Goal: Task Accomplishment & Management: Manage account settings

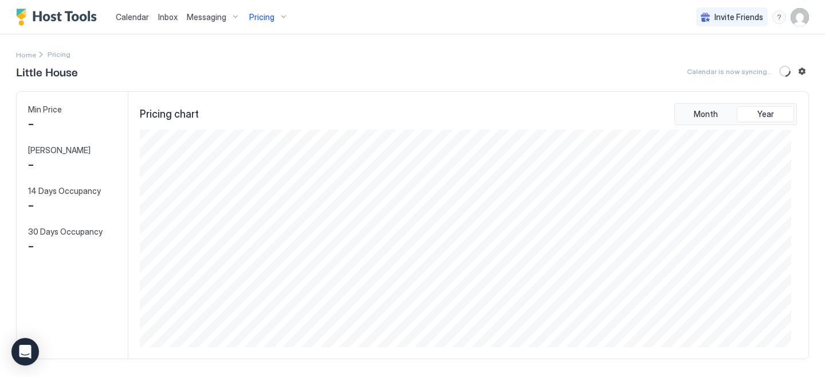
scroll to position [217, 651]
click at [283, 17] on div "Pricing" at bounding box center [269, 16] width 48 height 19
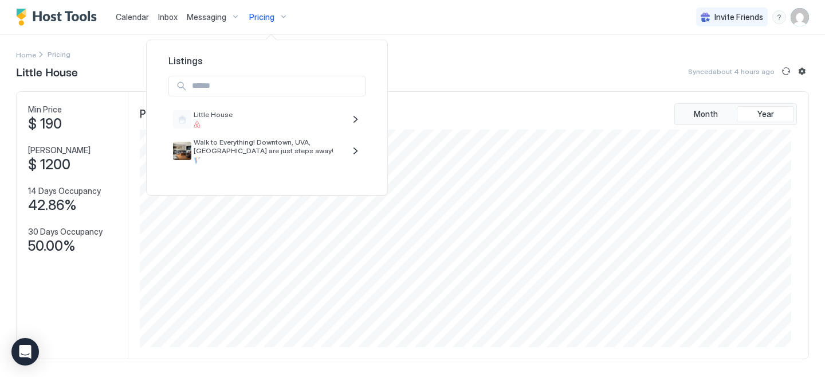
click at [796, 15] on div at bounding box center [412, 188] width 825 height 377
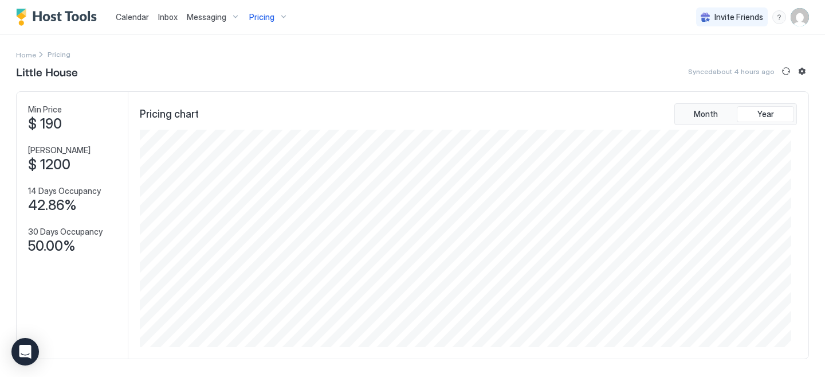
click at [280, 17] on div "Pricing" at bounding box center [269, 16] width 48 height 19
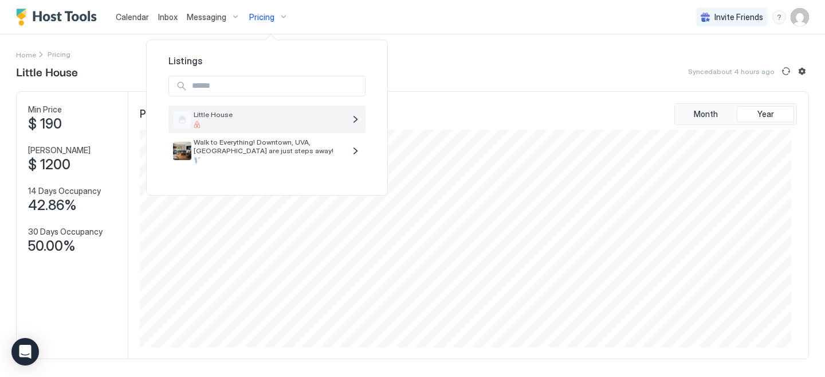
click at [276, 113] on span "Little House" at bounding box center [269, 114] width 151 height 9
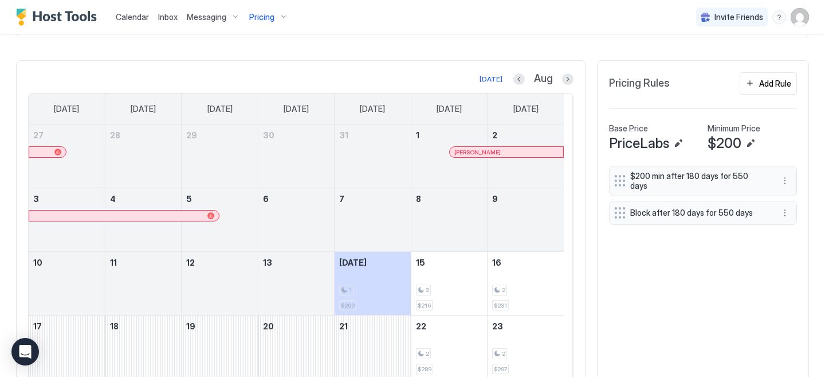
scroll to position [0, 0]
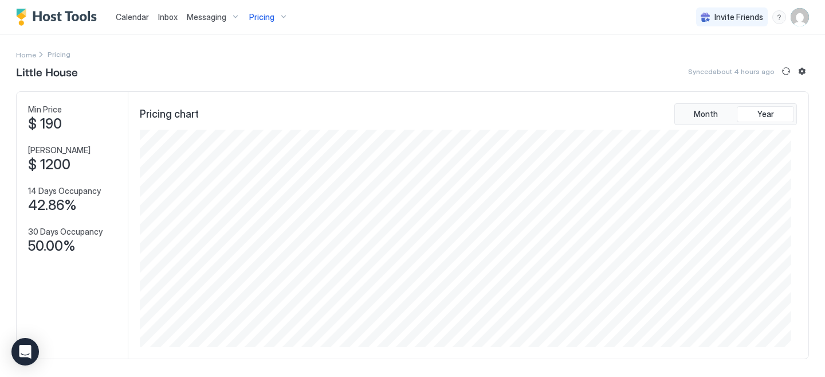
click at [264, 15] on span "Pricing" at bounding box center [261, 17] width 25 height 10
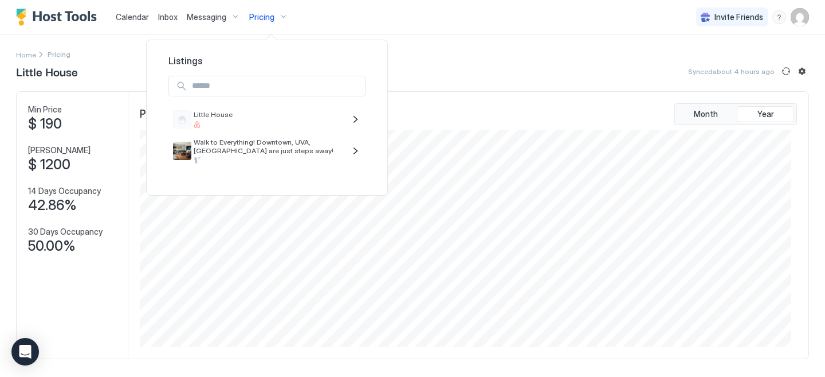
click at [236, 62] on span "Listings" at bounding box center [267, 60] width 220 height 11
click at [434, 19] on div at bounding box center [412, 188] width 825 height 377
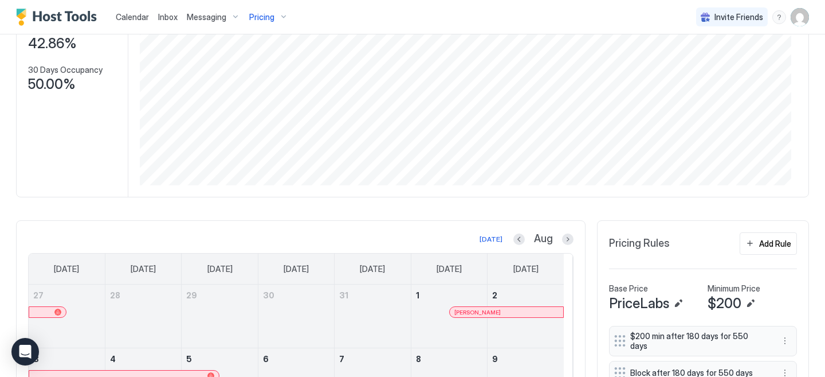
scroll to position [341, 0]
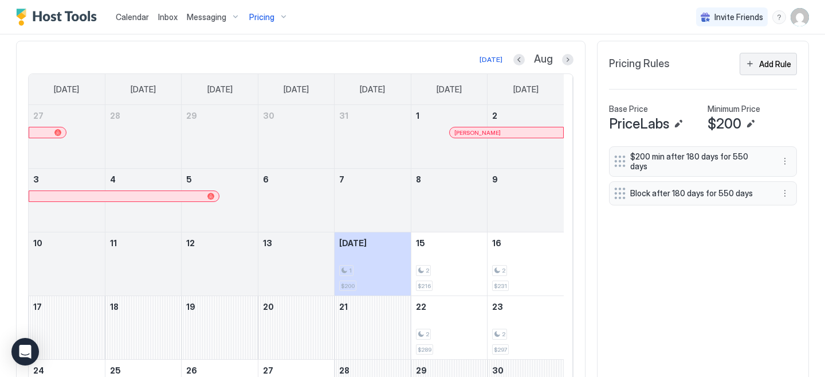
click at [770, 70] on div "Add Rule" at bounding box center [775, 64] width 32 height 12
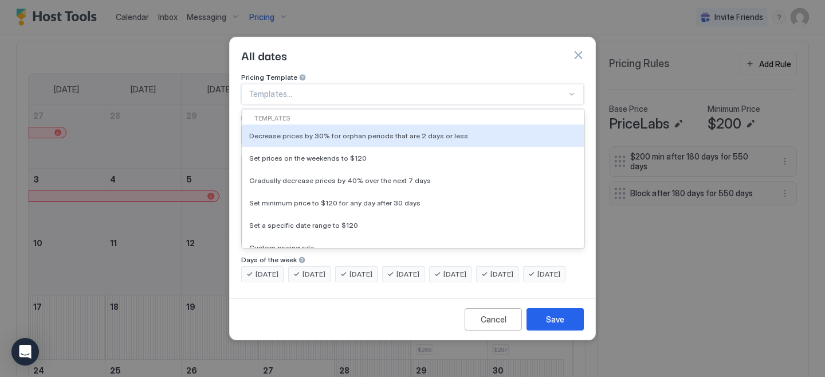
click at [332, 84] on div "Templates..." at bounding box center [412, 94] width 343 height 21
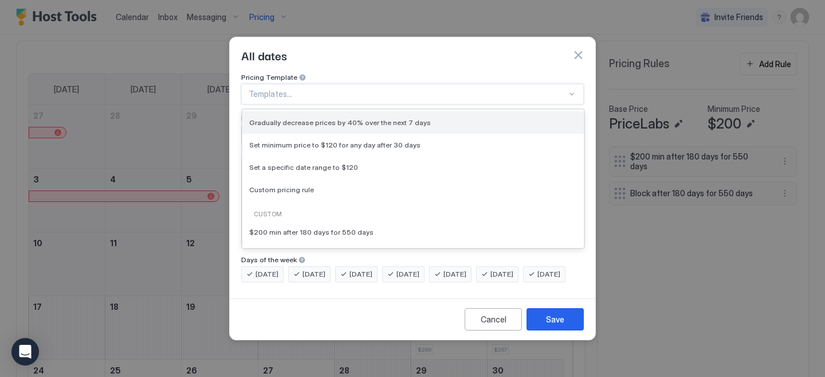
scroll to position [0, 0]
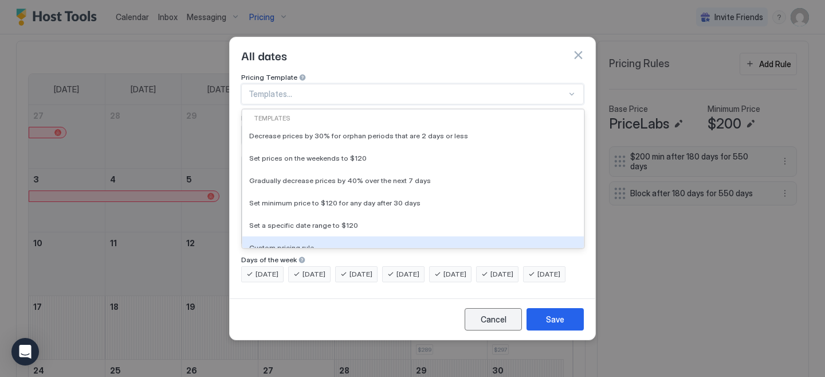
click at [497, 325] on div "Cancel" at bounding box center [494, 319] width 26 height 12
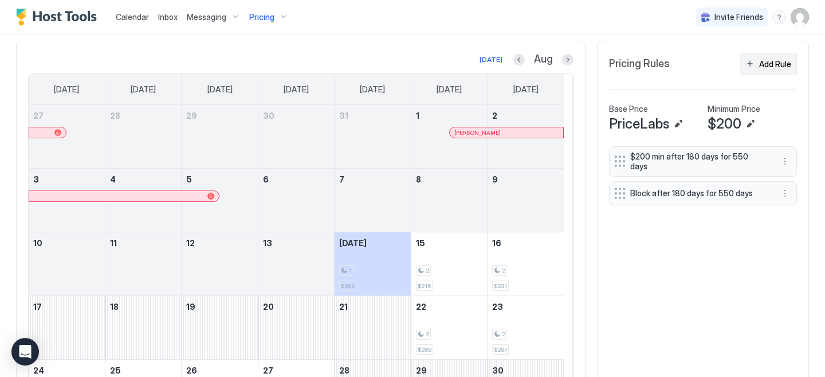
click at [762, 70] on div "Add Rule" at bounding box center [775, 64] width 32 height 12
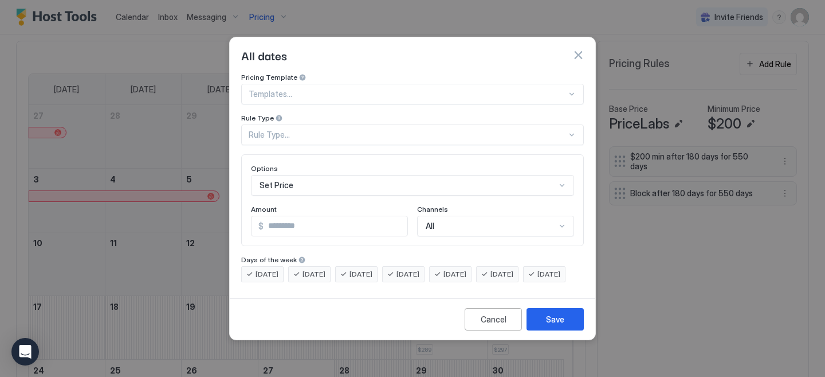
click at [426, 130] on div "Rule Type..." at bounding box center [408, 135] width 318 height 10
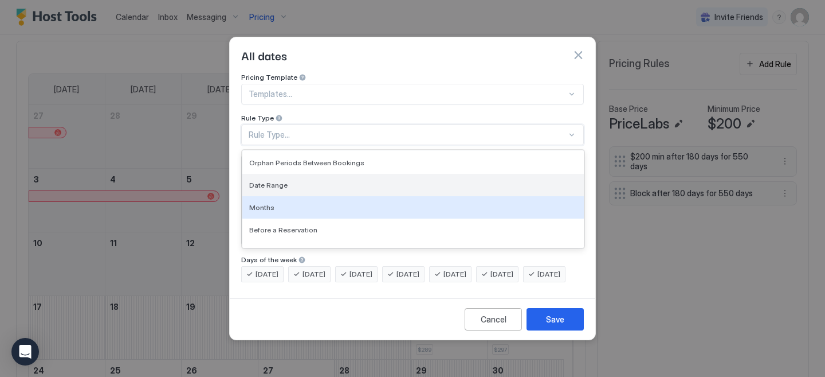
scroll to position [59, 0]
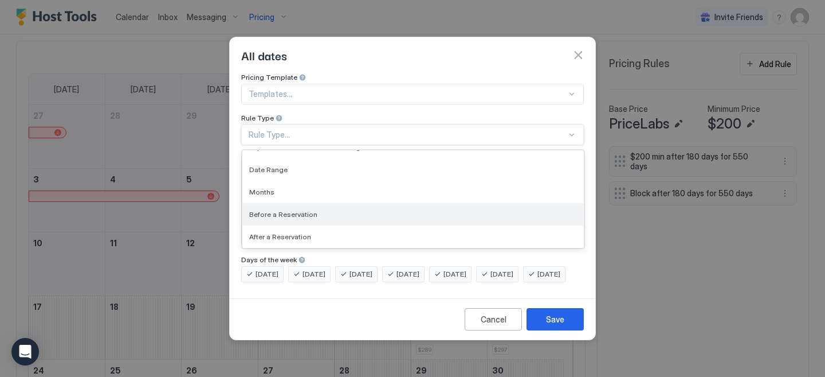
click at [383, 210] on div "Before a Reservation" at bounding box center [413, 214] width 328 height 9
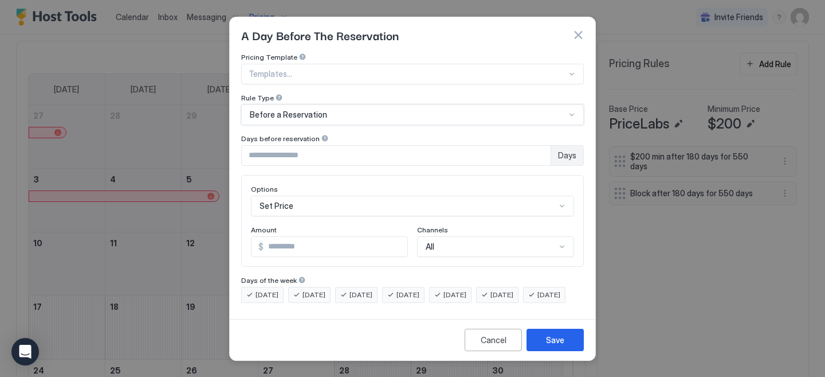
scroll to position [5, 0]
click at [583, 29] on button "button" at bounding box center [578, 34] width 11 height 11
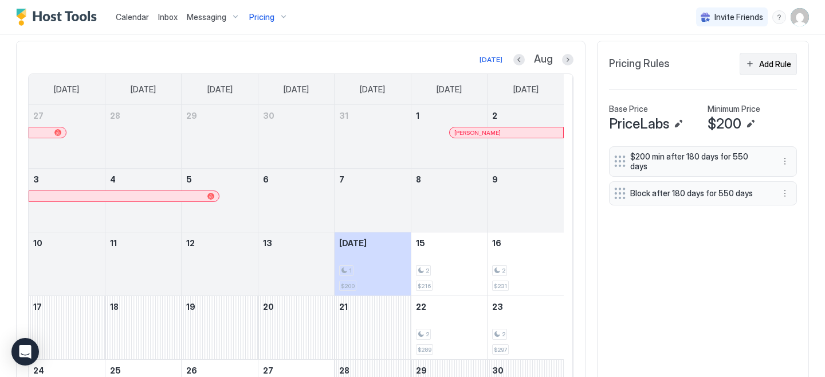
click at [763, 70] on div "Add Rule" at bounding box center [775, 64] width 32 height 12
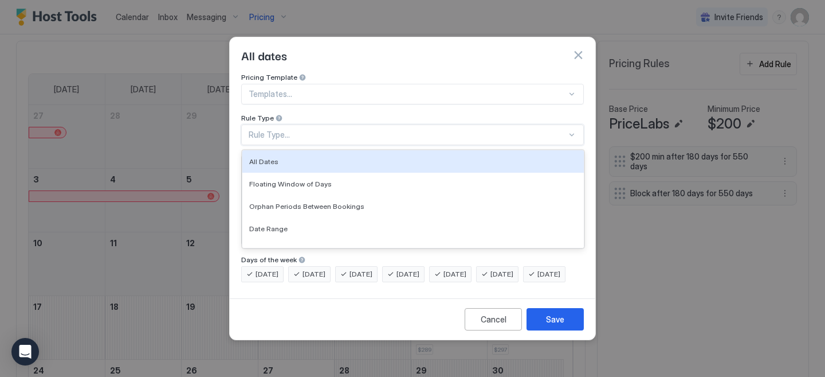
click at [493, 130] on div "Rule Type..." at bounding box center [408, 135] width 318 height 10
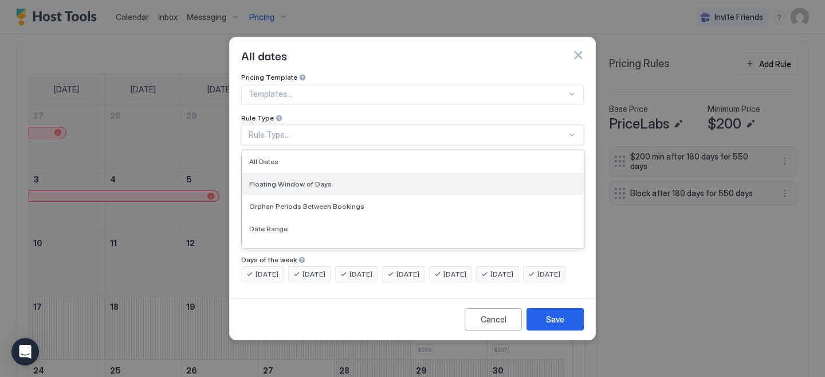
click at [469, 173] on div "Floating Window of Days" at bounding box center [413, 184] width 342 height 22
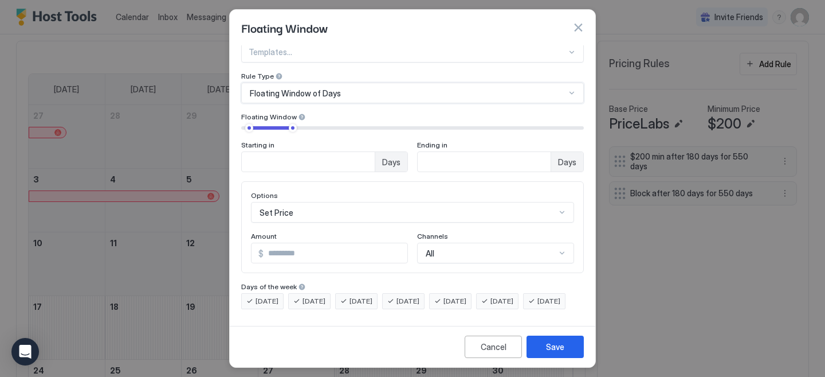
scroll to position [29, 0]
click at [359, 152] on input "*" at bounding box center [308, 161] width 133 height 19
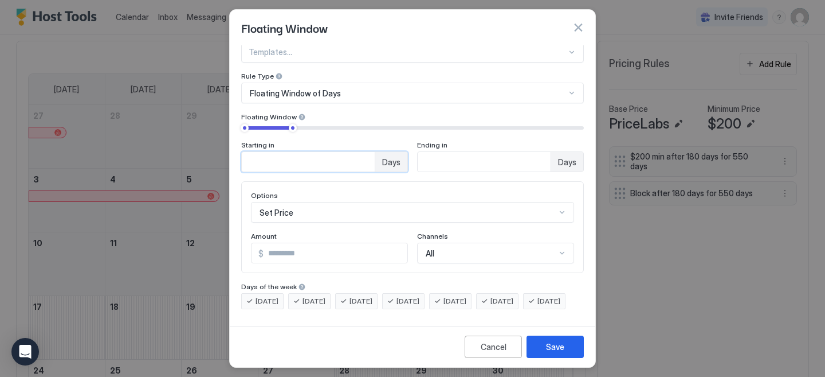
click at [359, 152] on input "*" at bounding box center [308, 161] width 133 height 19
type input "*"
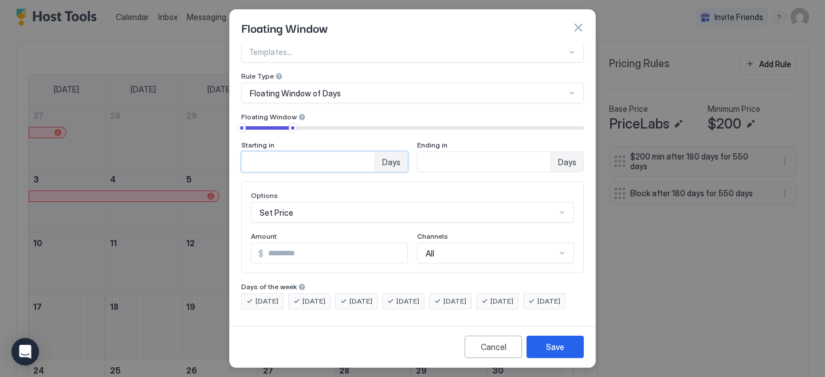
click at [359, 152] on input "*" at bounding box center [308, 161] width 133 height 19
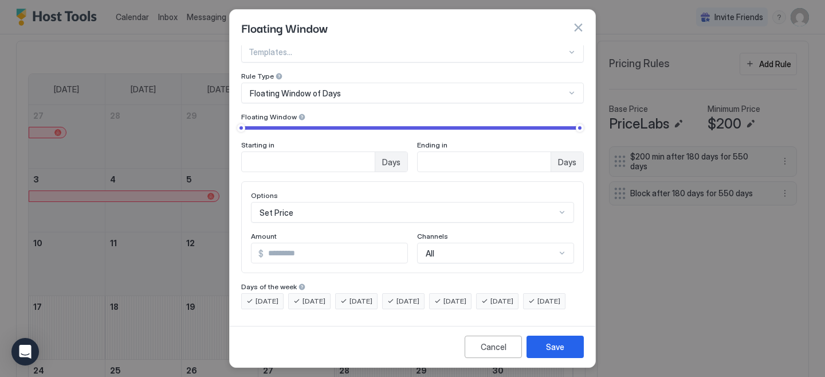
type input "***"
drag, startPoint x: 292, startPoint y: 115, endPoint x: 575, endPoint y: 120, distance: 283.2
click at [575, 123] on div "Starting in * Days Ending in *** Days" at bounding box center [412, 147] width 343 height 49
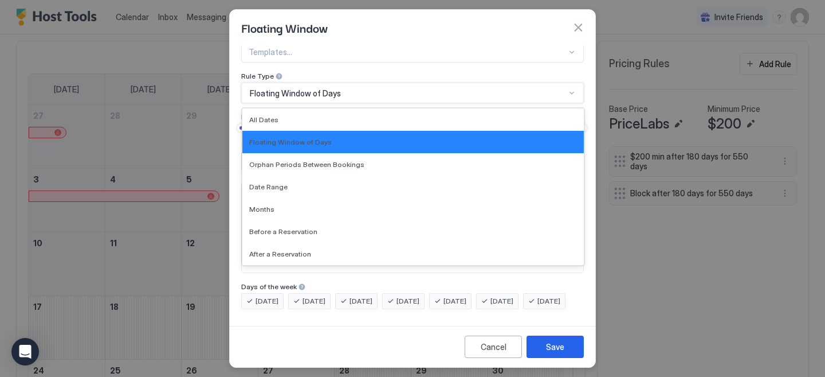
click at [499, 83] on div "Floating Window of Days" at bounding box center [412, 93] width 343 height 21
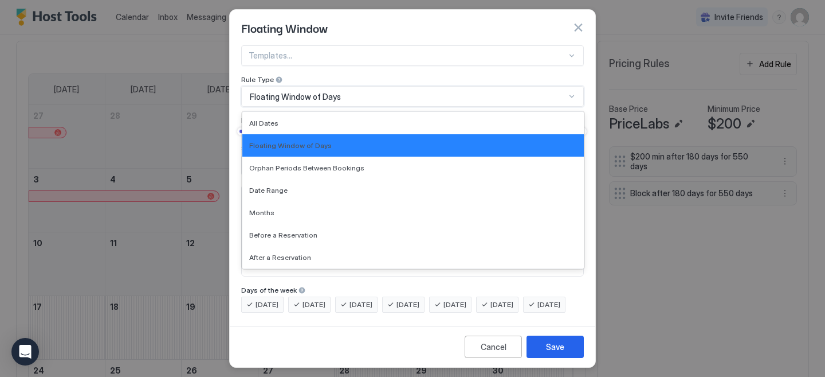
scroll to position [0, 0]
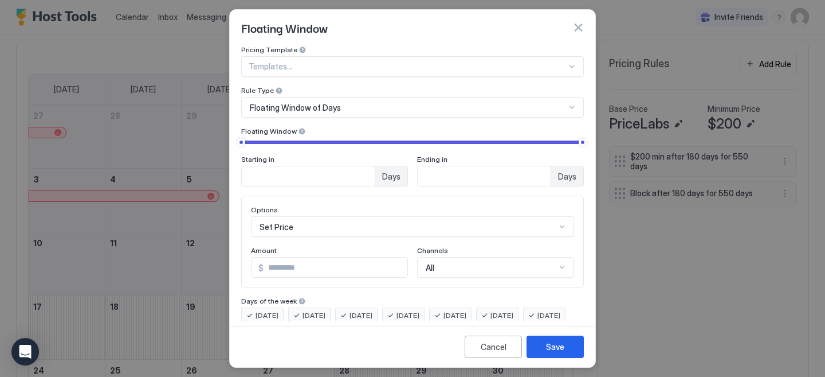
click at [536, 81] on div "Pricing Template Templates... Rule Type Floating Window of Days Floating Window…" at bounding box center [412, 115] width 343 height 141
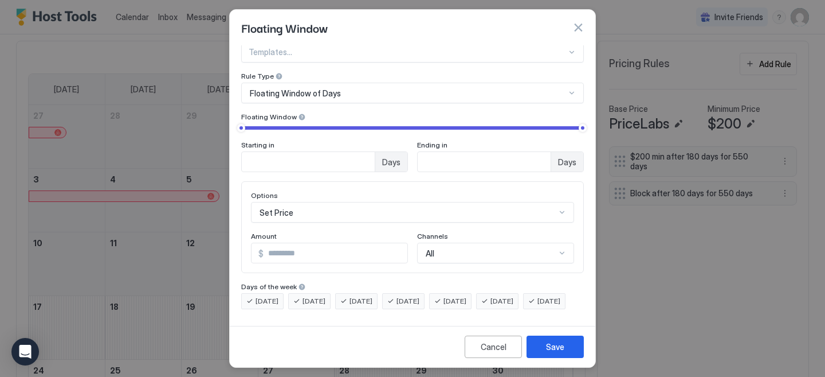
scroll to position [33, 0]
click at [454, 202] on div "Set Price" at bounding box center [412, 212] width 323 height 21
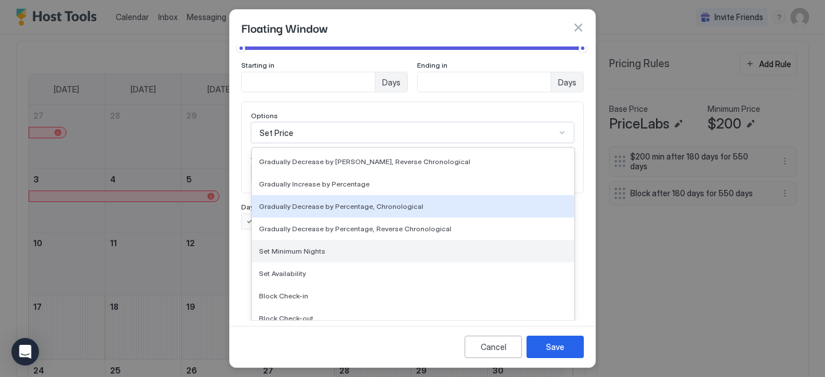
scroll to position [203, 0]
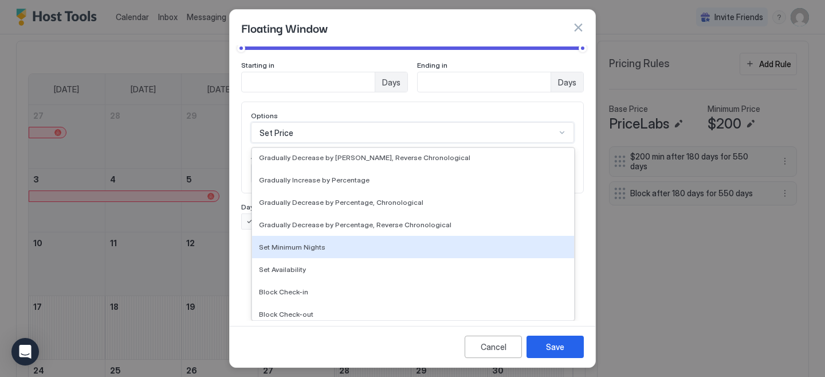
click at [322, 250] on div "Set Minimum Nights" at bounding box center [413, 246] width 308 height 9
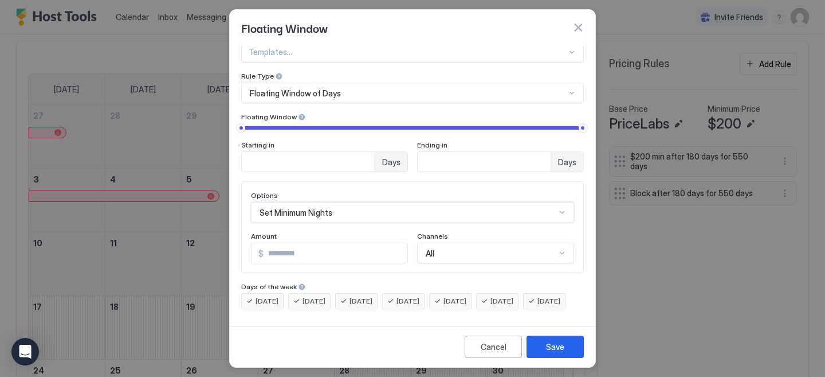
scroll to position [35, 0]
drag, startPoint x: 318, startPoint y: 147, endPoint x: 222, endPoint y: 142, distance: 95.8
click at [222, 142] on div "Floating Window Pricing Template Templates... Rule Type Floating Window of Days…" at bounding box center [412, 188] width 825 height 377
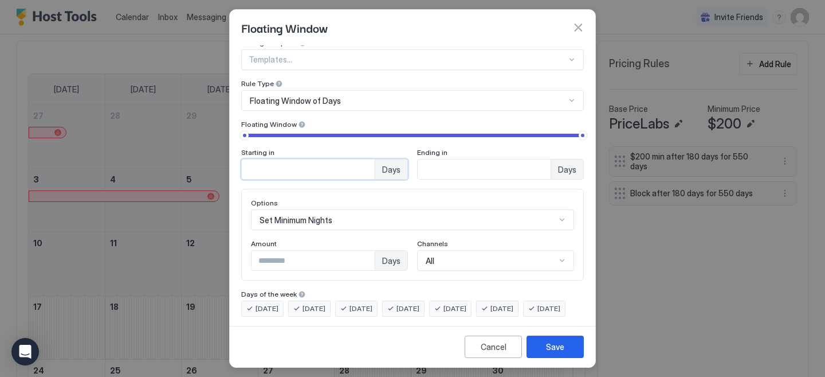
scroll to position [0, 0]
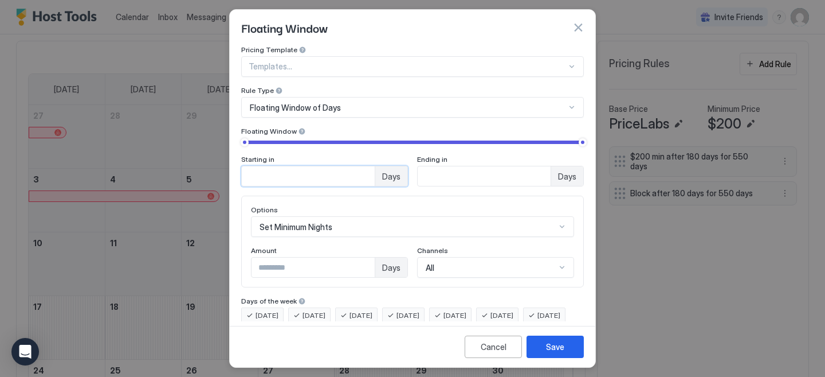
type input "*"
click at [314, 264] on input "*" at bounding box center [313, 266] width 123 height 19
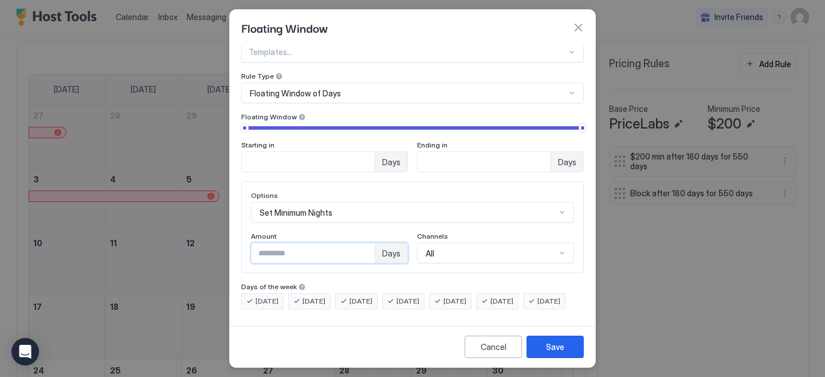
scroll to position [35, 0]
click at [359, 243] on input "*" at bounding box center [313, 252] width 123 height 19
type input "*"
click at [359, 243] on input "*" at bounding box center [313, 252] width 123 height 19
click at [359, 152] on input "*" at bounding box center [308, 161] width 133 height 19
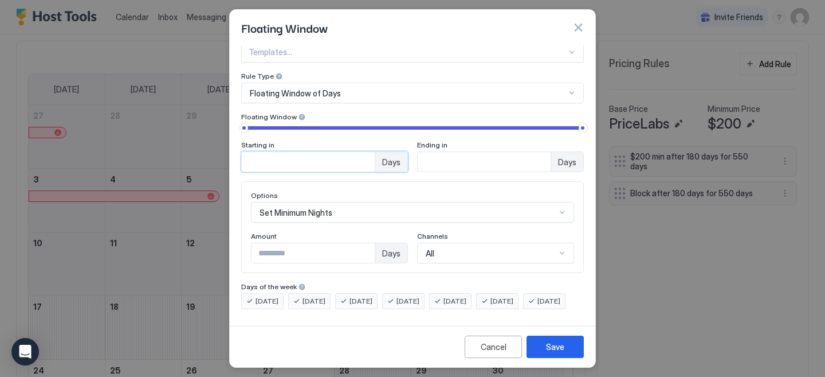
click at [359, 152] on input "*" at bounding box center [308, 161] width 133 height 19
type input "*"
click at [359, 152] on input "*" at bounding box center [308, 161] width 133 height 19
click at [550, 343] on div "Save" at bounding box center [555, 346] width 18 height 12
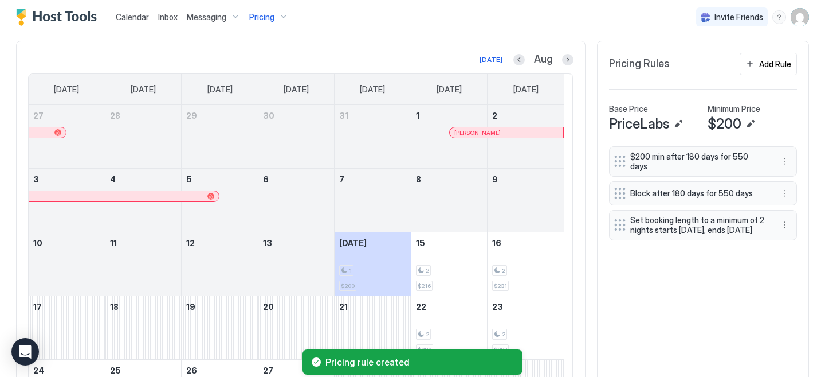
click at [272, 17] on span "Pricing" at bounding box center [261, 17] width 25 height 10
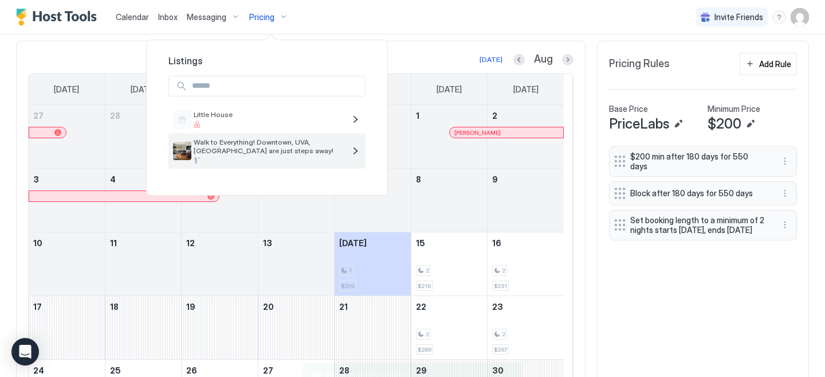
click at [229, 147] on span "Walk to Everything! Downtown, UVA, [GEOGRAPHIC_DATA] are just steps away!" at bounding box center [269, 146] width 151 height 17
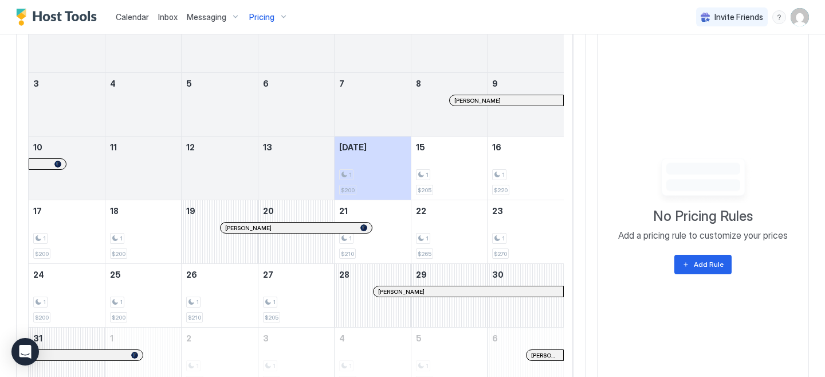
scroll to position [478, 0]
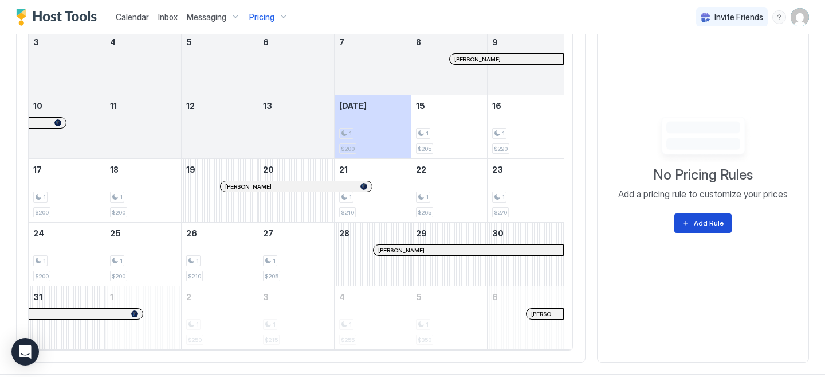
click at [694, 228] on div "Add Rule" at bounding box center [709, 223] width 30 height 10
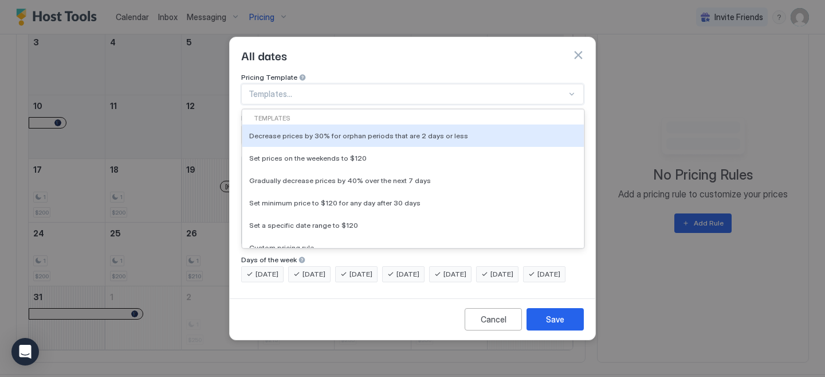
click at [315, 89] on div "Templates..." at bounding box center [412, 94] width 343 height 21
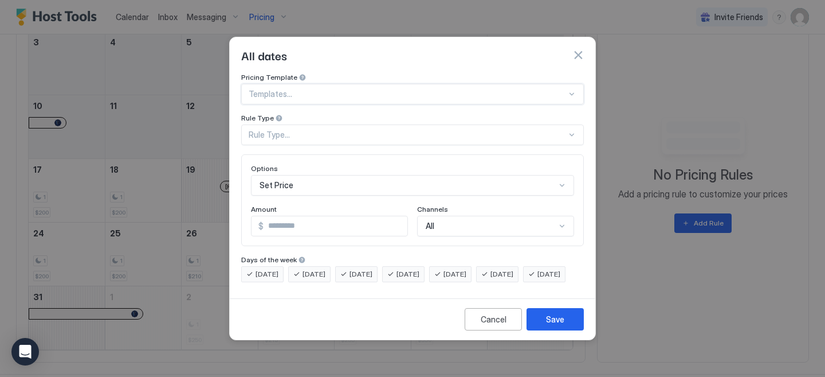
click at [317, 130] on div "Rule Type..." at bounding box center [408, 135] width 318 height 10
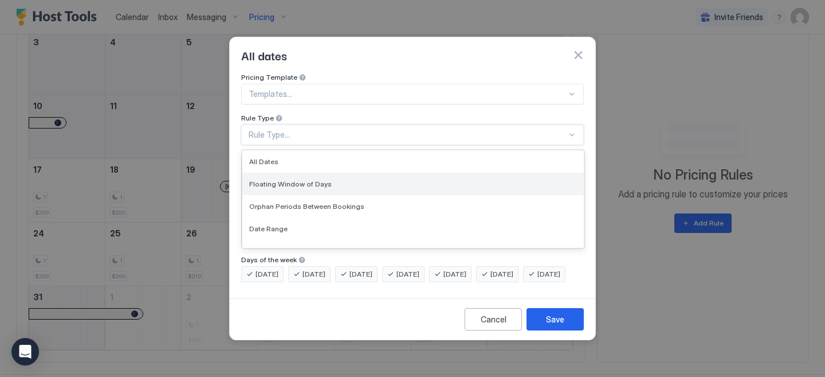
click at [321, 179] on span "Floating Window of Days" at bounding box center [290, 183] width 83 height 9
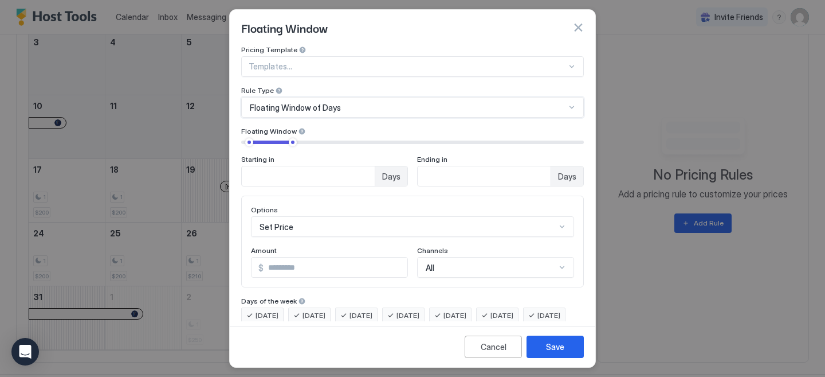
click at [359, 178] on input "*" at bounding box center [308, 175] width 133 height 19
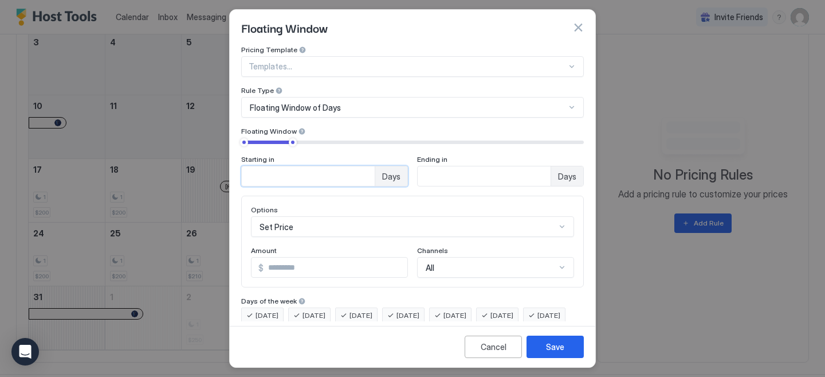
click at [359, 178] on input "*" at bounding box center [308, 175] width 133 height 19
type input "*"
click at [359, 178] on input "*" at bounding box center [308, 175] width 133 height 19
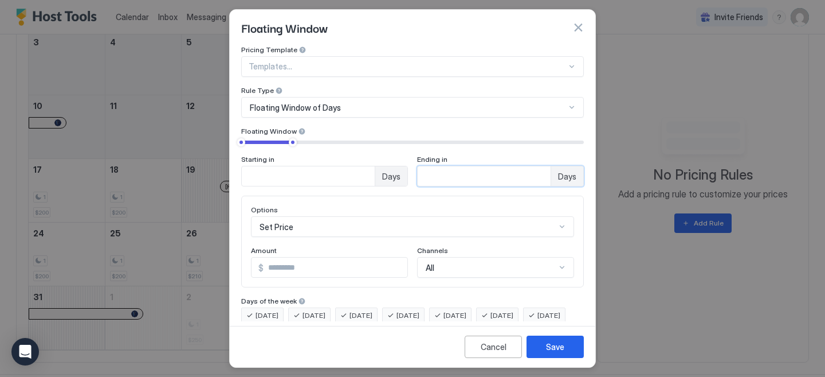
drag, startPoint x: 457, startPoint y: 181, endPoint x: 383, endPoint y: 173, distance: 74.4
click at [383, 173] on div "Starting in * Days Ending in ** Days" at bounding box center [412, 171] width 343 height 32
type input "*"
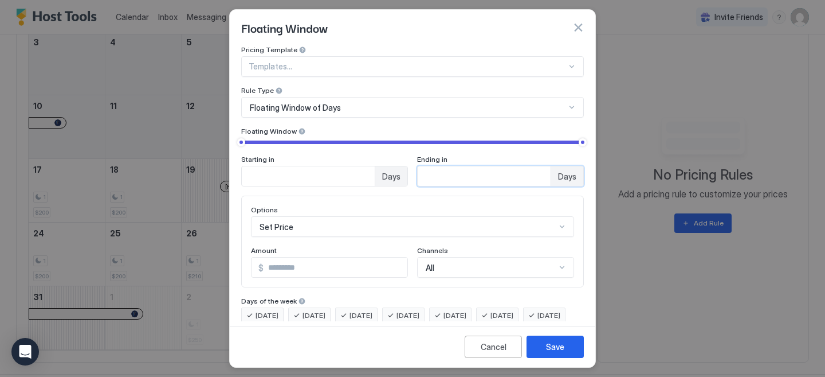
type input "***"
click at [332, 248] on div "Amount" at bounding box center [329, 251] width 157 height 11
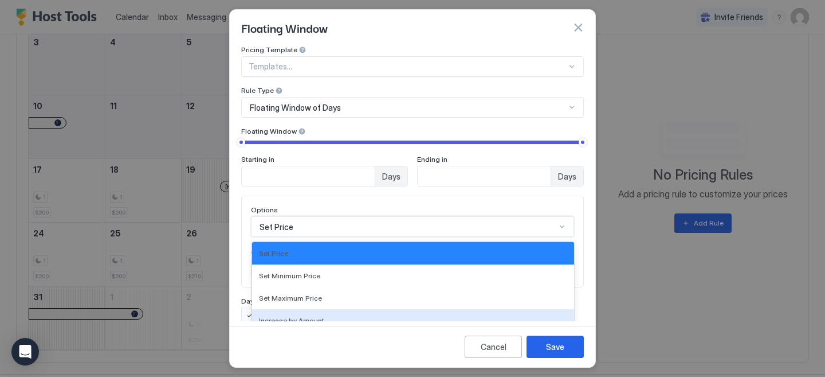
click at [554, 225] on div "Increase by [PERSON_NAME], 4 of 17. 17 results available. Use Up and Down to ch…" at bounding box center [412, 226] width 323 height 21
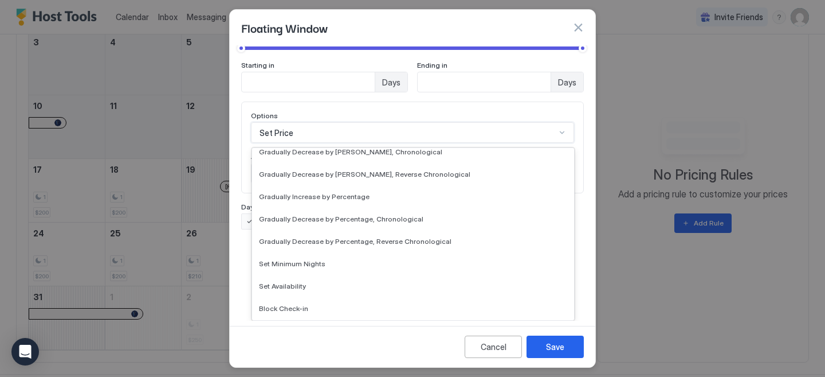
scroll to position [191, 0]
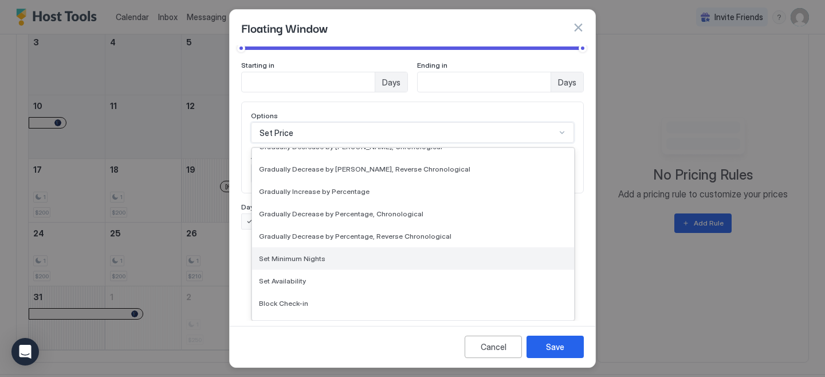
click at [305, 257] on span "Set Minimum Nights" at bounding box center [292, 258] width 66 height 9
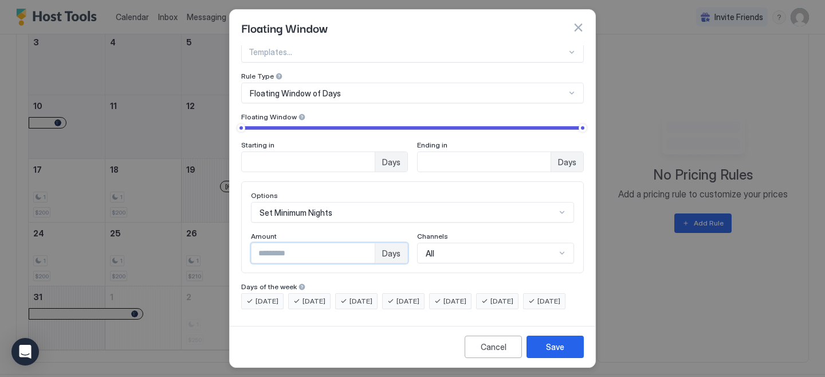
click at [334, 243] on input "*" at bounding box center [313, 252] width 123 height 19
click at [361, 243] on input "*" at bounding box center [313, 252] width 123 height 19
type input "*"
click at [361, 243] on input "*" at bounding box center [313, 252] width 123 height 19
click at [542, 342] on button "Save" at bounding box center [555, 346] width 57 height 22
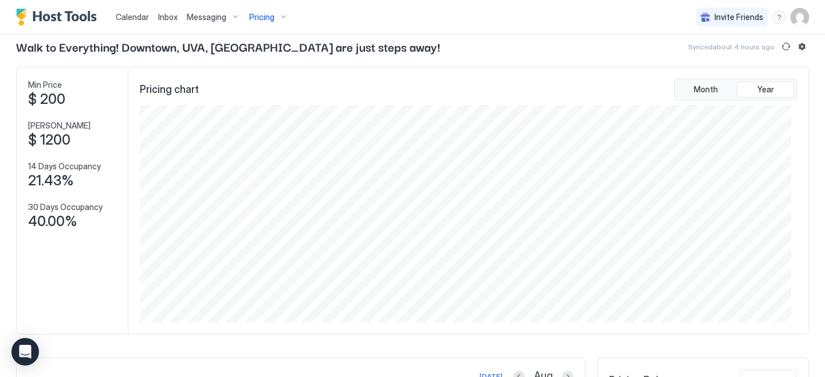
scroll to position [0, 0]
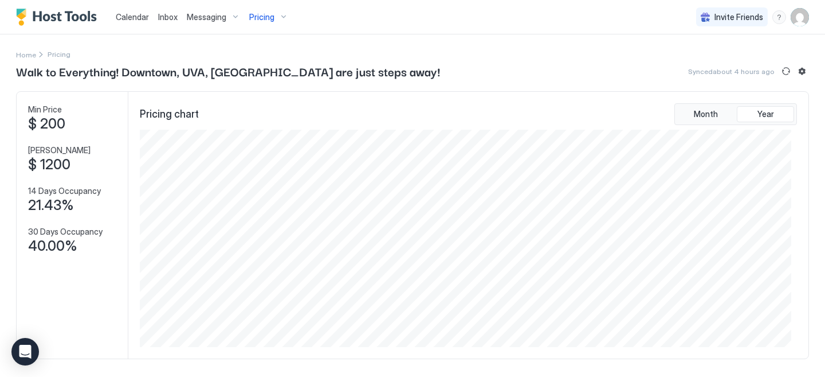
click at [274, 16] on div "Pricing" at bounding box center [269, 16] width 48 height 19
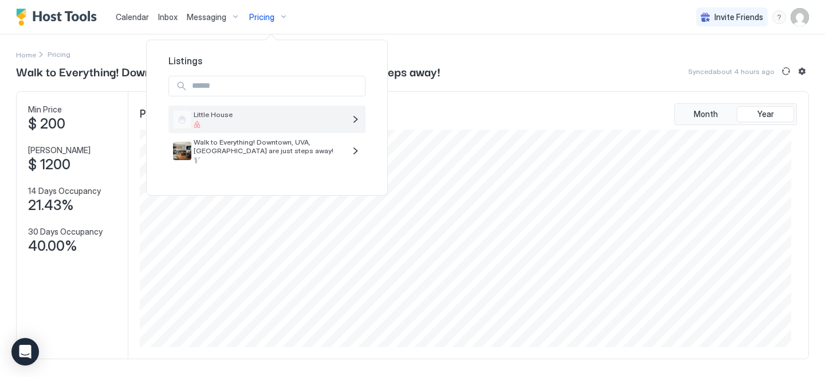
click at [277, 114] on span "Little House" at bounding box center [269, 114] width 151 height 9
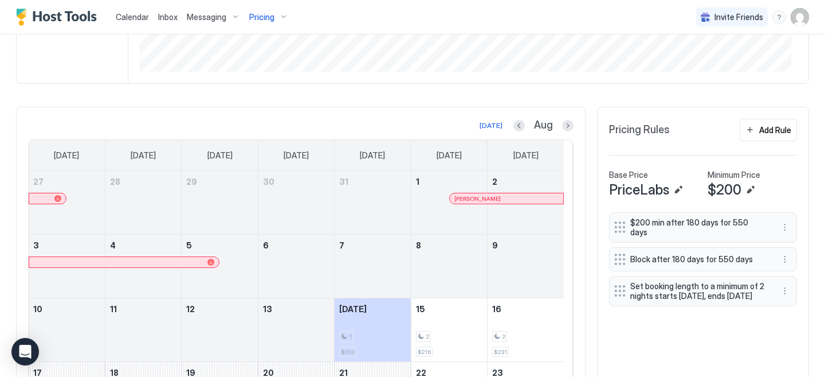
scroll to position [295, 0]
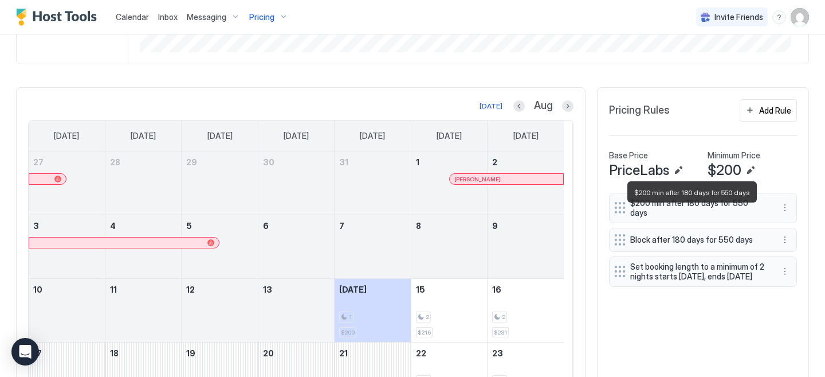
click at [633, 212] on span "$200 min after 180 days for 550 days" at bounding box center [698, 208] width 136 height 20
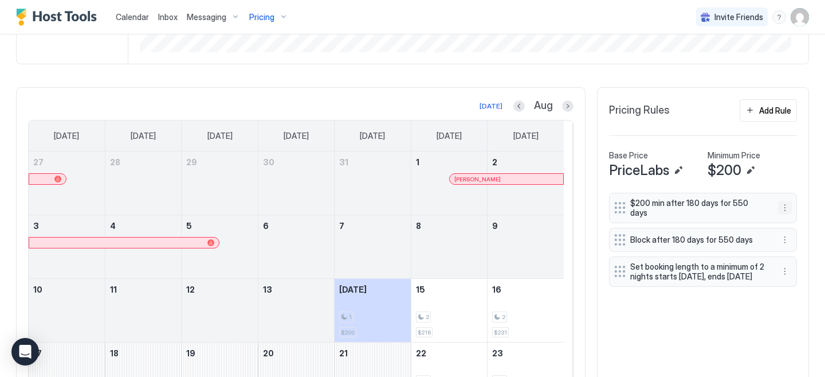
click at [778, 214] on button "More options" at bounding box center [785, 208] width 14 height 14
click at [766, 231] on div "Edit" at bounding box center [767, 229] width 115 height 18
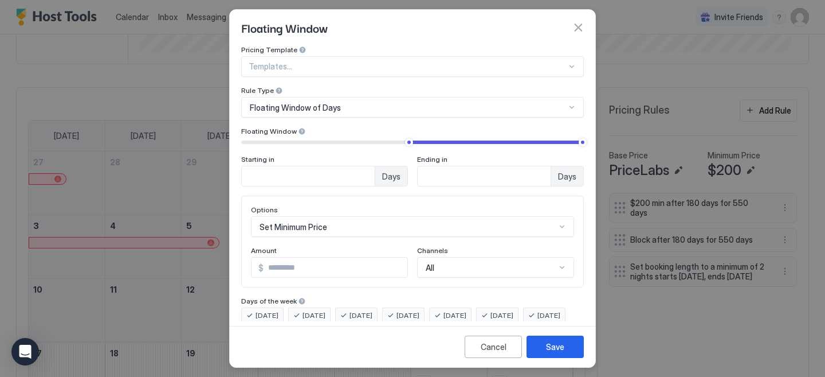
click at [286, 265] on input "***" at bounding box center [336, 266] width 144 height 19
type input "***"
click at [300, 181] on input "***" at bounding box center [308, 175] width 133 height 19
drag, startPoint x: 278, startPoint y: 175, endPoint x: 238, endPoint y: 173, distance: 39.6
click at [238, 173] on div "Pricing Template Templates... Rule Type Floating Window of Days Floating Window…" at bounding box center [413, 182] width 366 height 275
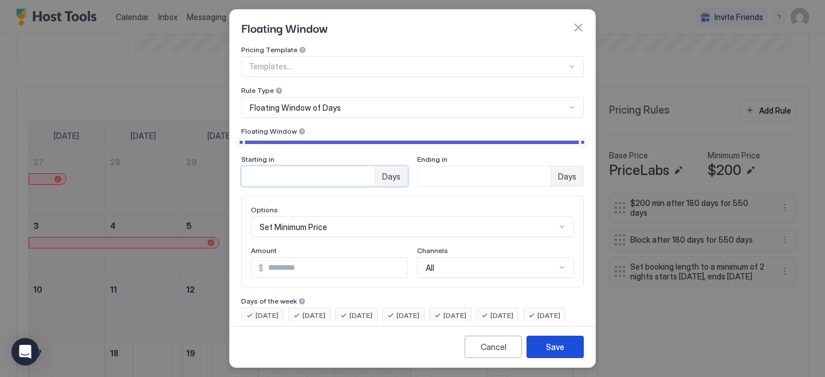
type input "*"
click at [562, 348] on div "Save" at bounding box center [555, 346] width 18 height 12
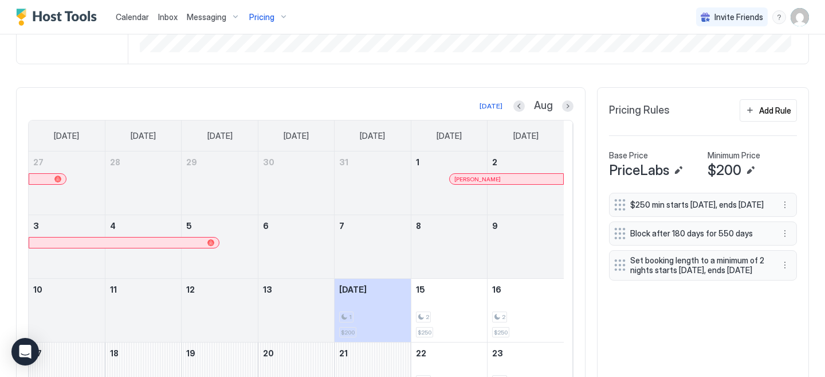
click at [262, 15] on span "Pricing" at bounding box center [261, 17] width 25 height 10
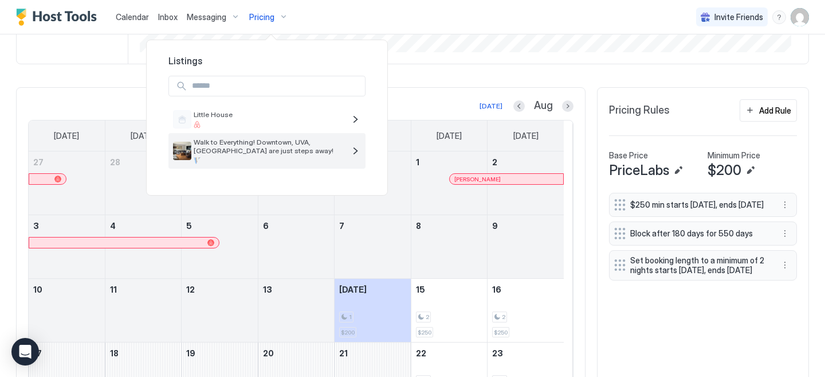
click at [238, 147] on span "Walk to Everything! Downtown, UVA, [GEOGRAPHIC_DATA] are just steps away!" at bounding box center [269, 146] width 151 height 17
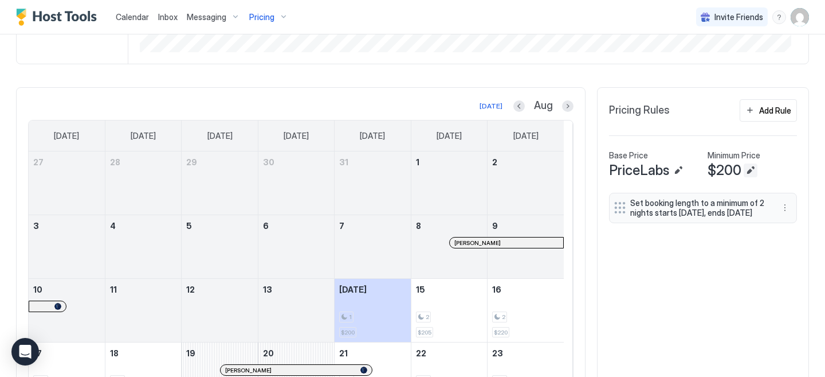
click at [744, 177] on button "Edit" at bounding box center [751, 170] width 14 height 14
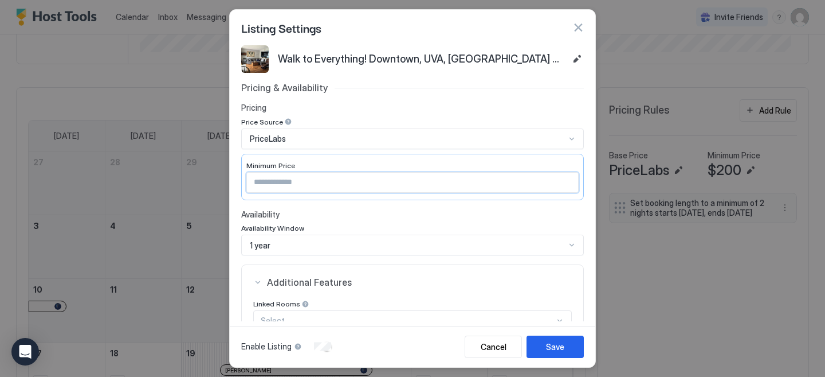
drag, startPoint x: 285, startPoint y: 182, endPoint x: 226, endPoint y: 174, distance: 59.7
click at [226, 174] on div "Listing Settings Walk to Everything! Downtown, UVA, [GEOGRAPHIC_DATA] are just …" at bounding box center [412, 188] width 825 height 377
type input "***"
click at [561, 345] on div "Save" at bounding box center [555, 346] width 18 height 12
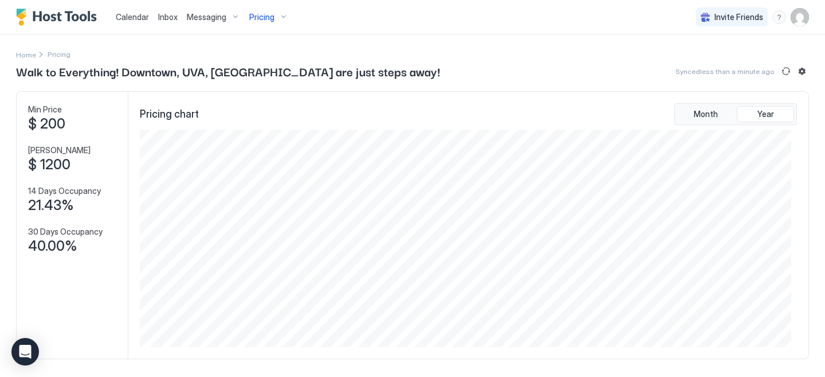
click at [265, 16] on span "Pricing" at bounding box center [261, 17] width 25 height 10
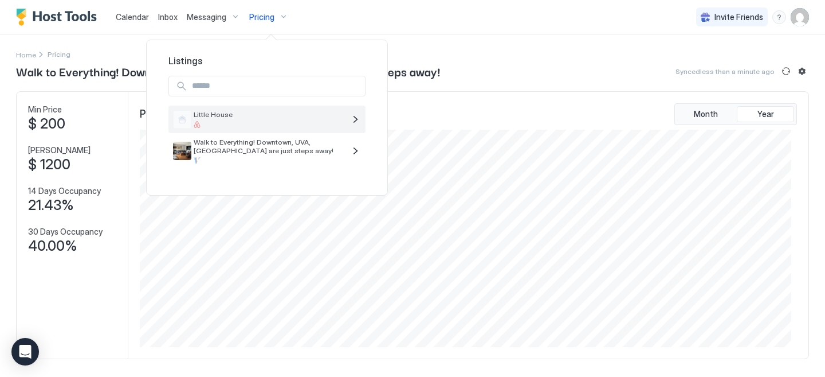
click at [254, 117] on span "Little House" at bounding box center [269, 114] width 151 height 9
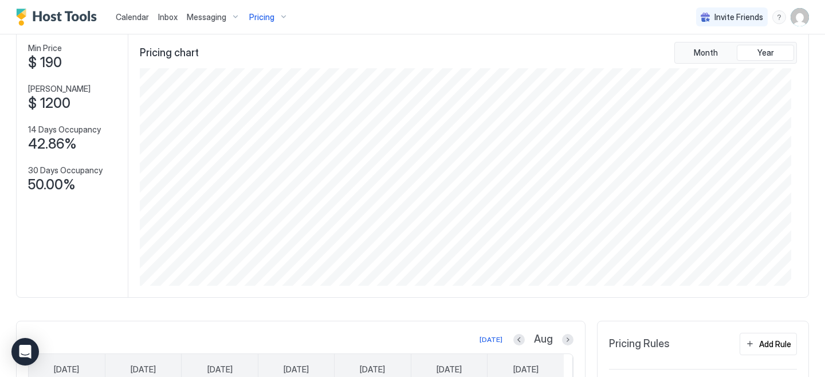
scroll to position [194, 0]
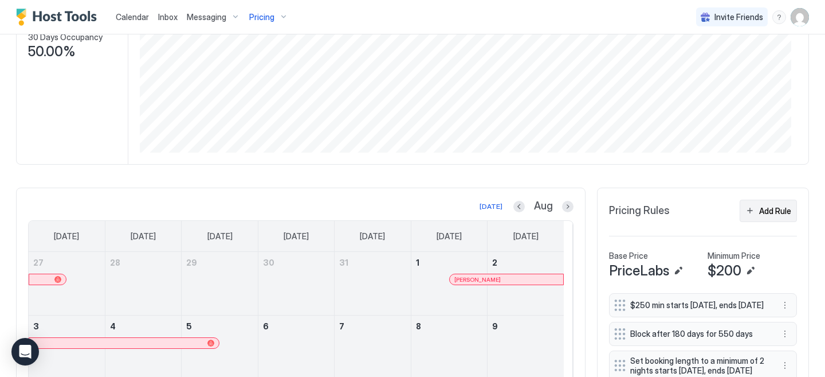
click at [759, 214] on div "Add Rule" at bounding box center [775, 211] width 32 height 12
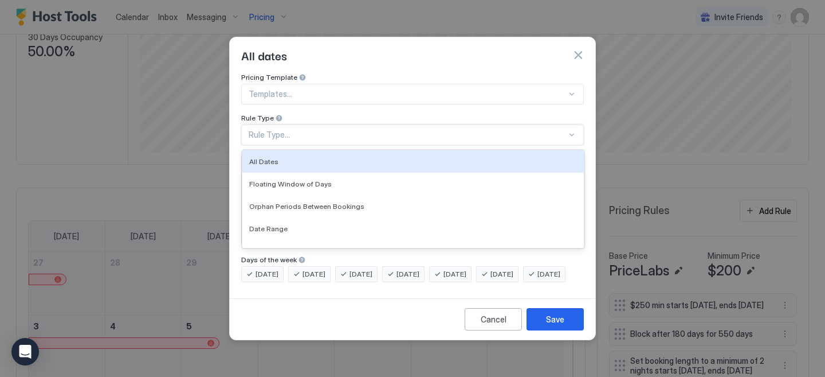
click at [377, 130] on div "Rule Type..." at bounding box center [408, 135] width 318 height 10
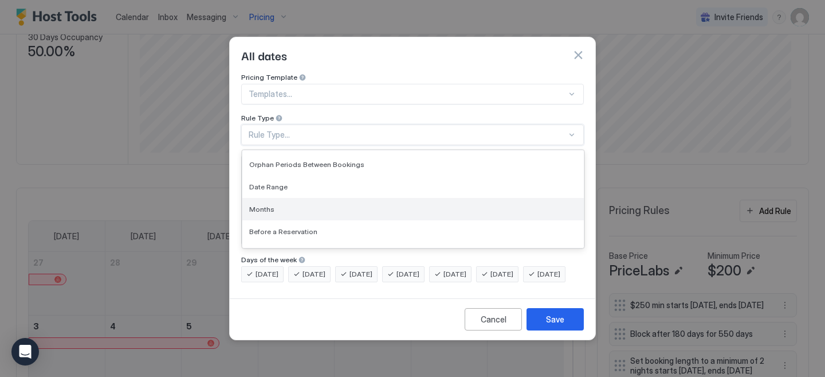
scroll to position [44, 0]
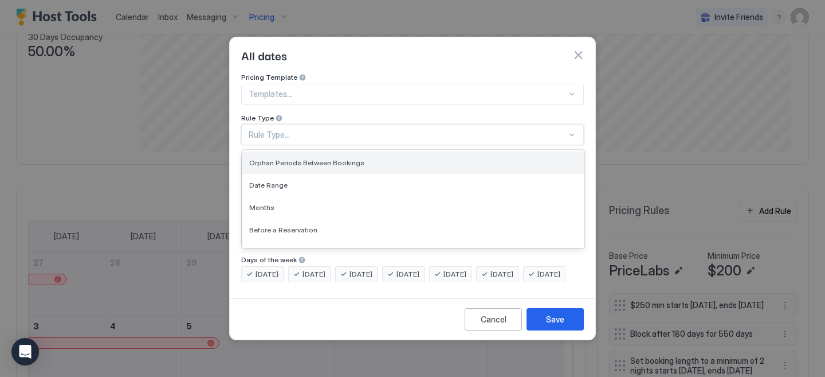
click at [345, 158] on span "Orphan Periods Between Bookings" at bounding box center [306, 162] width 115 height 9
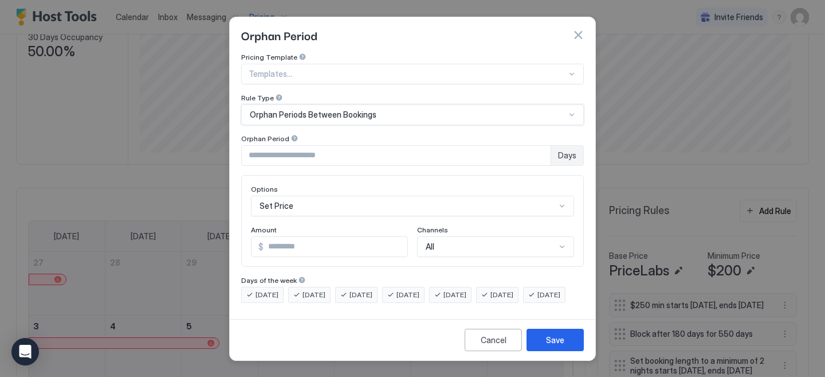
type input "*"
click at [531, 146] on input "*" at bounding box center [396, 155] width 309 height 19
click at [468, 196] on div "Set Price" at bounding box center [412, 205] width 323 height 21
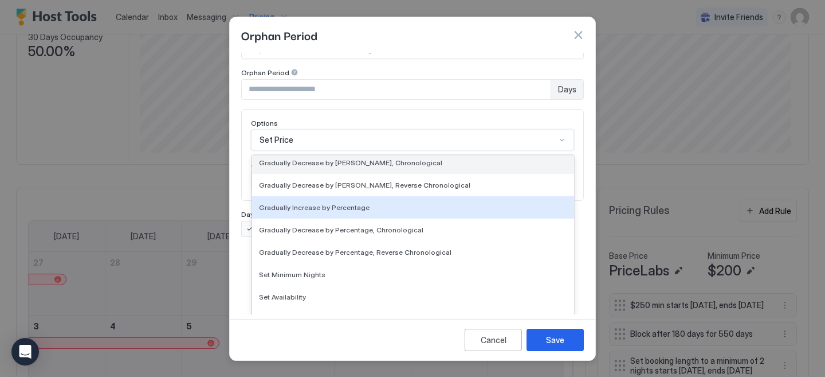
scroll to position [208, 0]
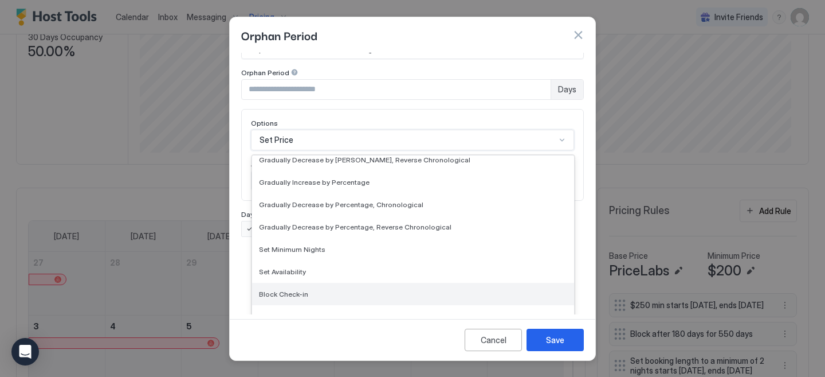
click at [347, 283] on div "Block Check-in" at bounding box center [413, 294] width 322 height 22
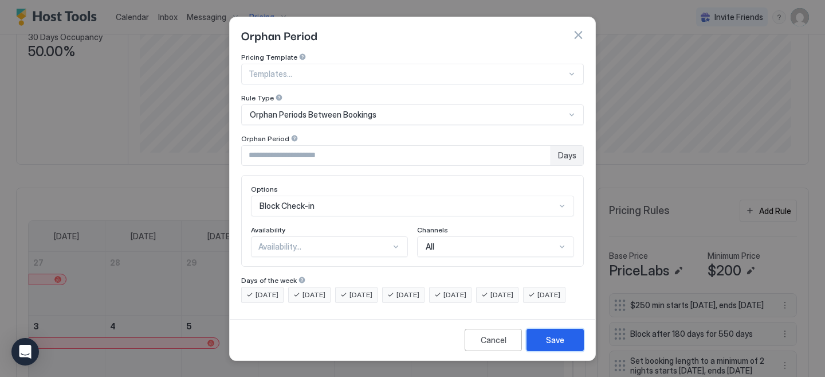
click at [554, 346] on div "Save" at bounding box center [555, 340] width 18 height 12
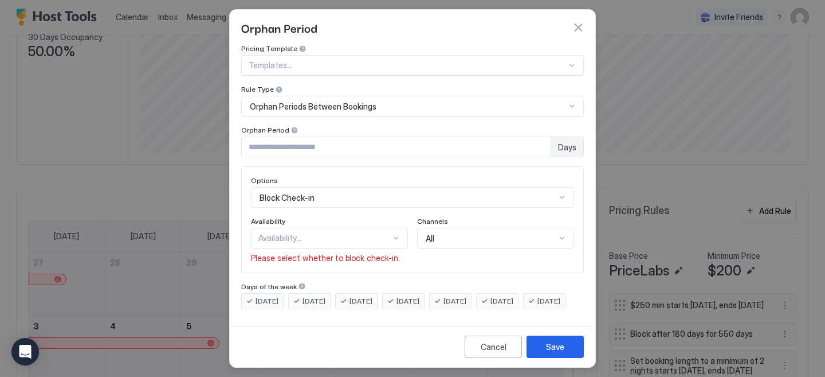
click at [371, 253] on span "Please select whether to block check-in." at bounding box center [325, 258] width 149 height 10
click at [367, 237] on div "Availability..." at bounding box center [329, 238] width 157 height 21
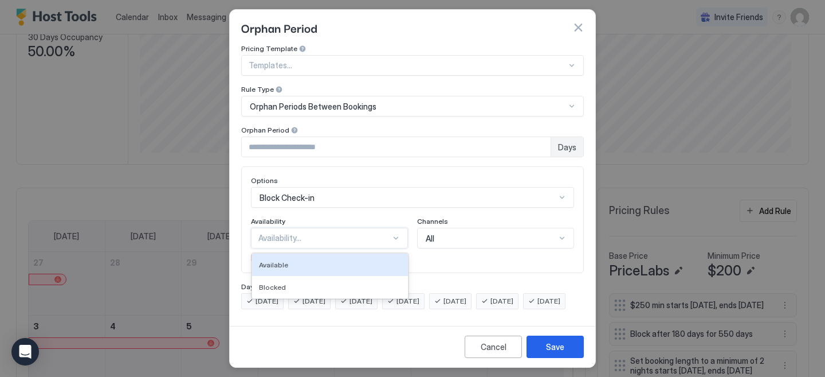
click at [441, 246] on div "Options Block Check-in Availability Available, 1 of 2. 2 results available. Use…" at bounding box center [412, 219] width 343 height 107
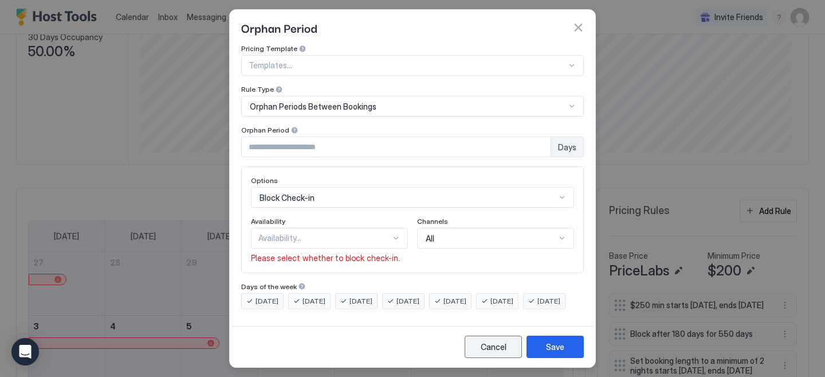
click at [493, 345] on div "Cancel" at bounding box center [494, 346] width 26 height 12
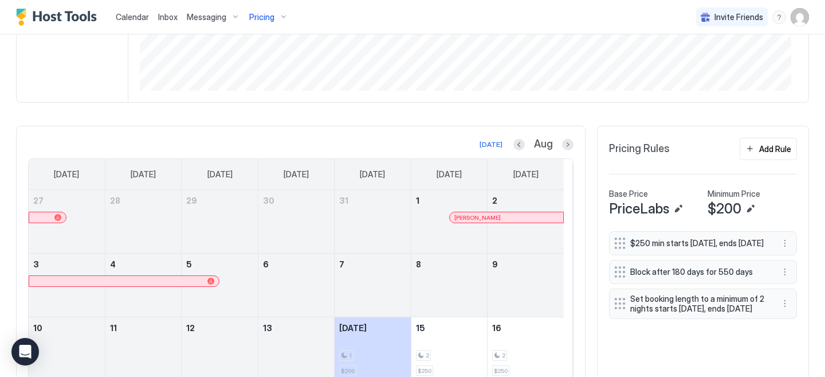
scroll to position [258, 0]
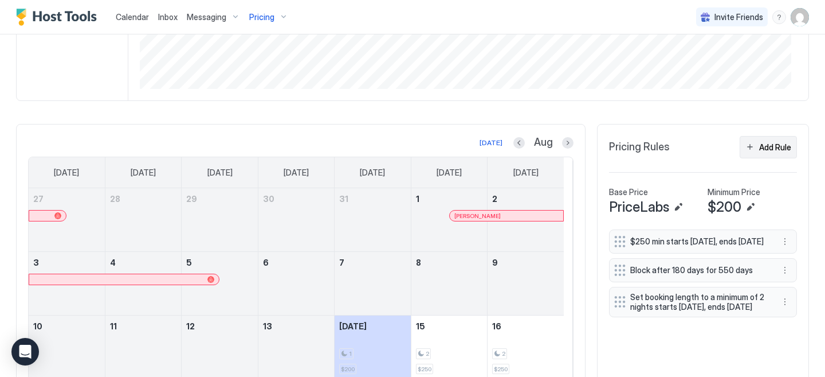
click at [760, 152] on div "Add Rule" at bounding box center [775, 147] width 32 height 12
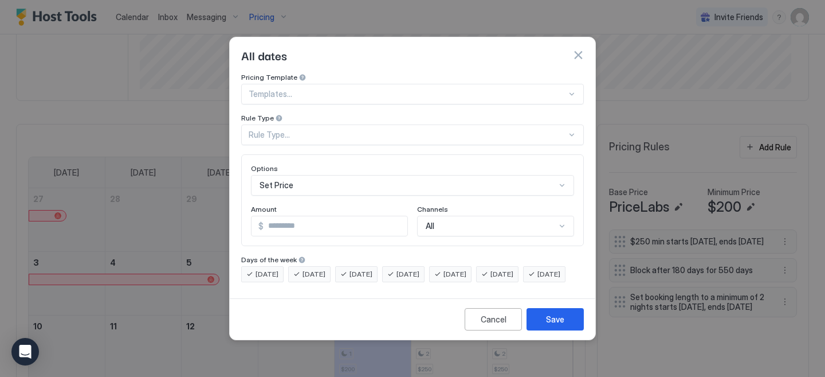
click at [338, 89] on div at bounding box center [408, 94] width 318 height 10
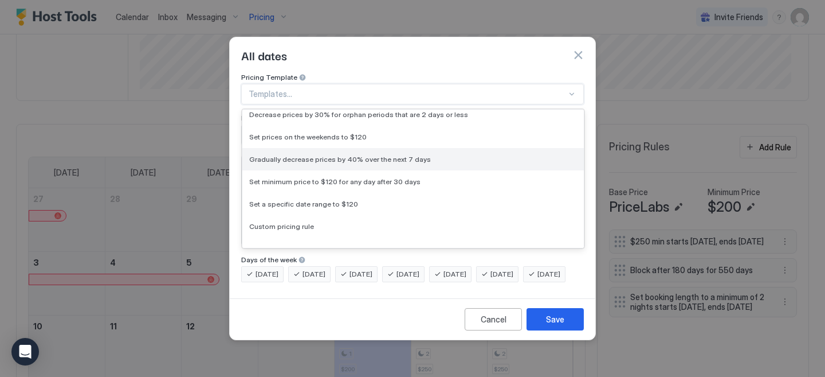
scroll to position [103, 0]
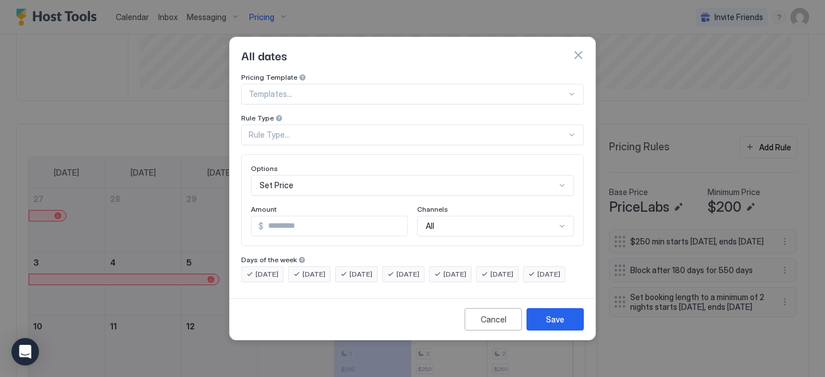
click at [230, 144] on div "Pricing Template Templates... Rule Type Rule Type... Options Set Price Amount $…" at bounding box center [413, 183] width 366 height 221
click at [290, 130] on div "Rule Type..." at bounding box center [408, 135] width 318 height 10
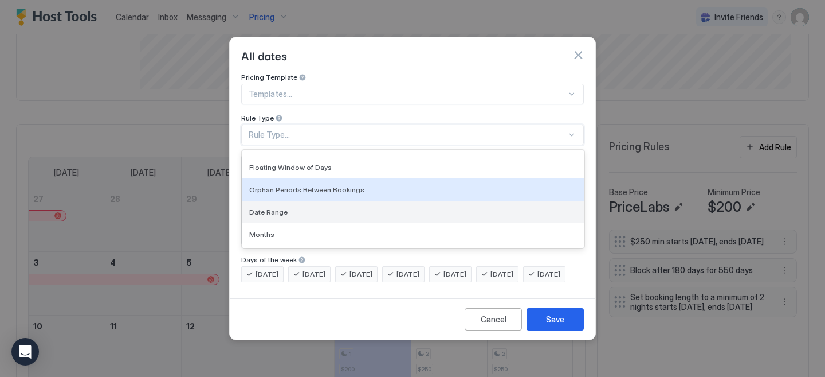
scroll to position [30, 0]
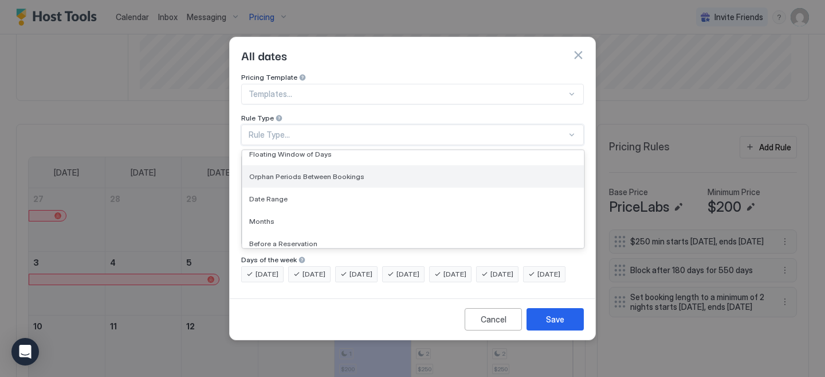
click at [315, 171] on div "Orphan Periods Between Bookings" at bounding box center [413, 176] width 342 height 22
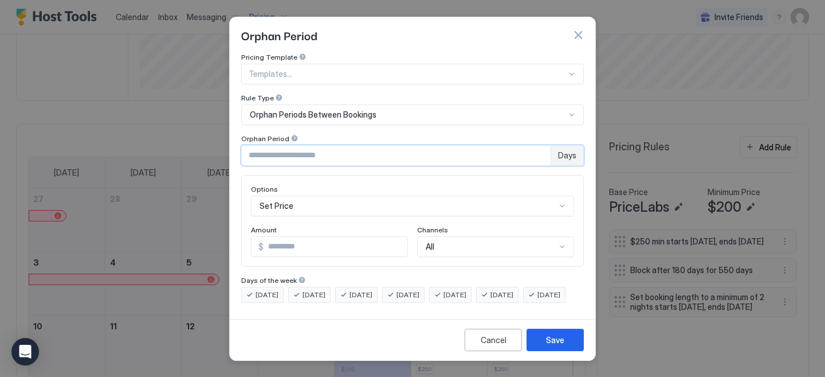
type input "*"
click at [531, 146] on input "*" at bounding box center [396, 155] width 309 height 19
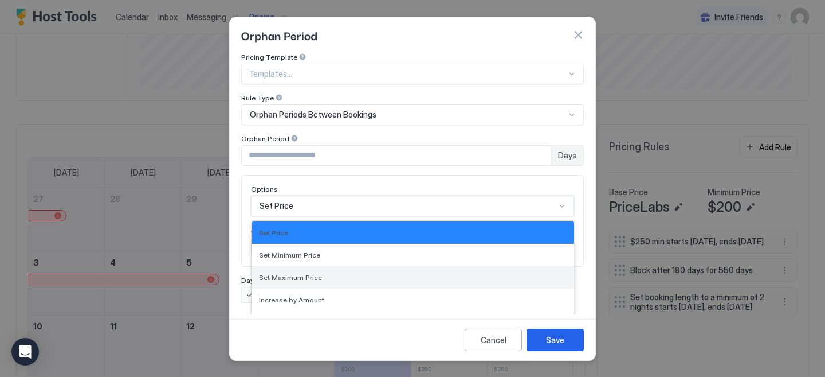
click at [507, 196] on div "Set Maximum Price, 3 of 17. 17 results available. Use Up and Down to choose opt…" at bounding box center [412, 205] width 323 height 21
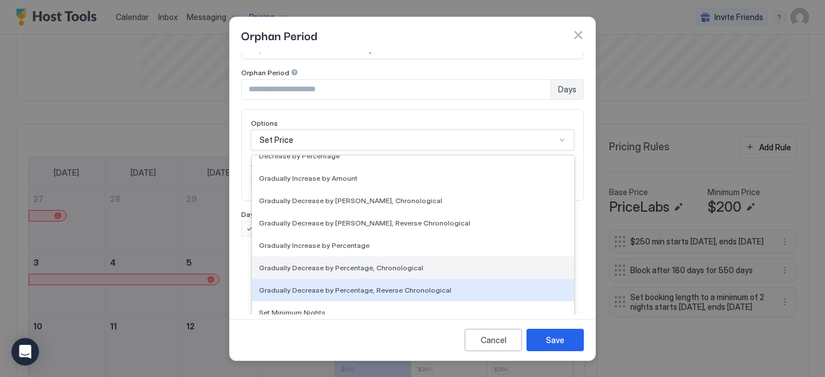
scroll to position [208, 0]
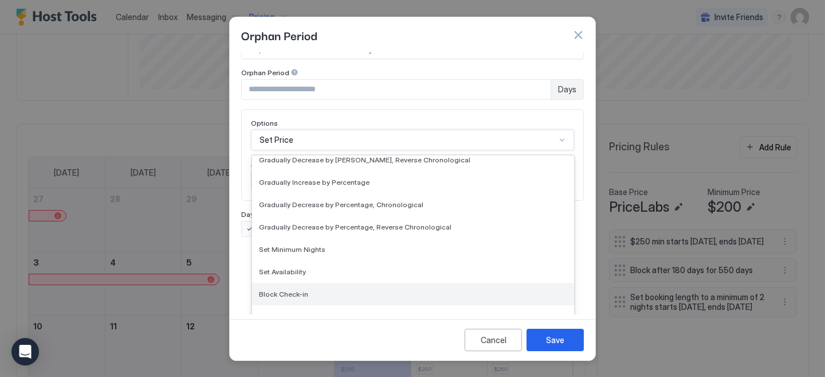
click at [313, 289] on div "Block Check-in" at bounding box center [413, 293] width 308 height 9
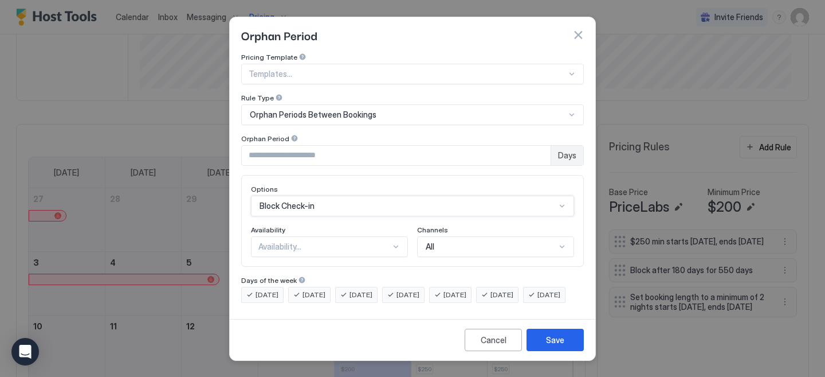
scroll to position [7, 0]
click at [552, 343] on div "Save" at bounding box center [555, 340] width 18 height 12
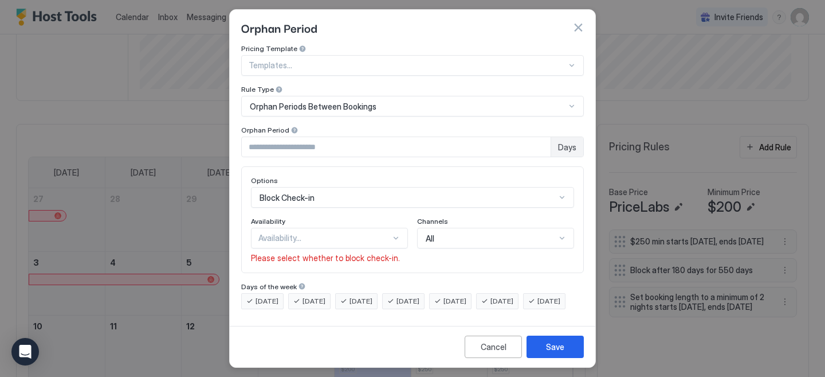
scroll to position [21, 0]
click at [348, 232] on div "Availability..." at bounding box center [329, 238] width 157 height 21
click at [342, 260] on div "Available" at bounding box center [330, 264] width 142 height 9
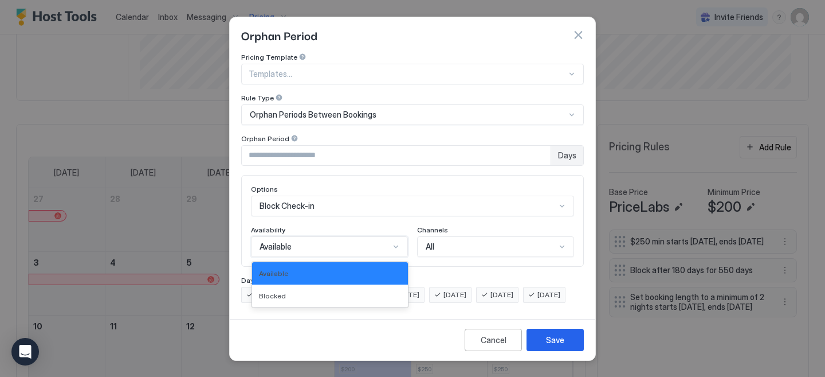
click at [348, 241] on div "Available" at bounding box center [325, 246] width 130 height 10
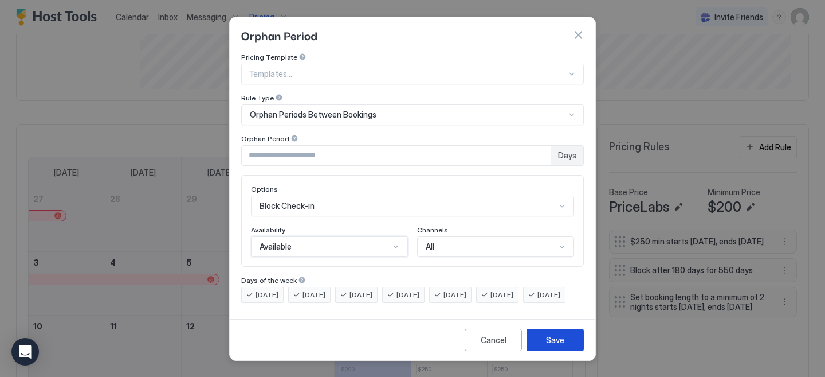
click at [543, 349] on button "Save" at bounding box center [555, 339] width 57 height 22
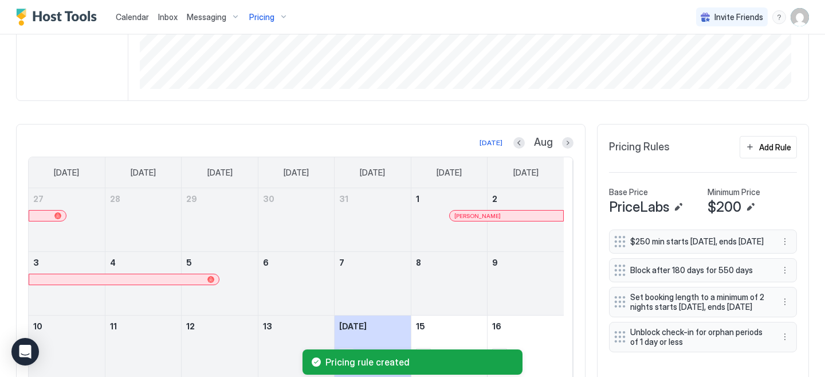
click at [610, 359] on div "Pricing rule created" at bounding box center [412, 362] width 825 height 30
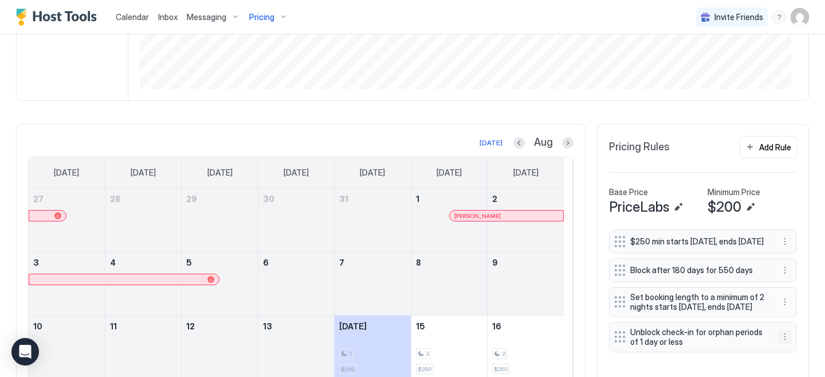
click at [778, 343] on button "More options" at bounding box center [785, 337] width 14 height 14
click at [726, 308] on div "Edit" at bounding box center [727, 308] width 25 height 9
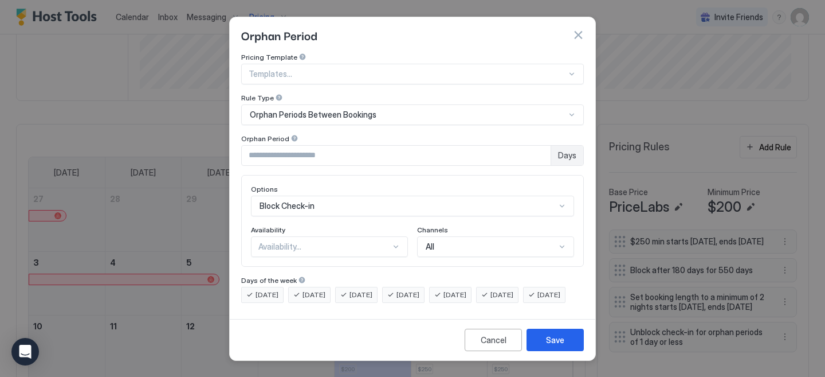
click at [315, 243] on div "Options Block Check-in Availability Availability... Channels All" at bounding box center [412, 221] width 343 height 92
click at [303, 291] on div "Blocked" at bounding box center [330, 295] width 142 height 9
click at [557, 346] on div "Save" at bounding box center [555, 340] width 18 height 12
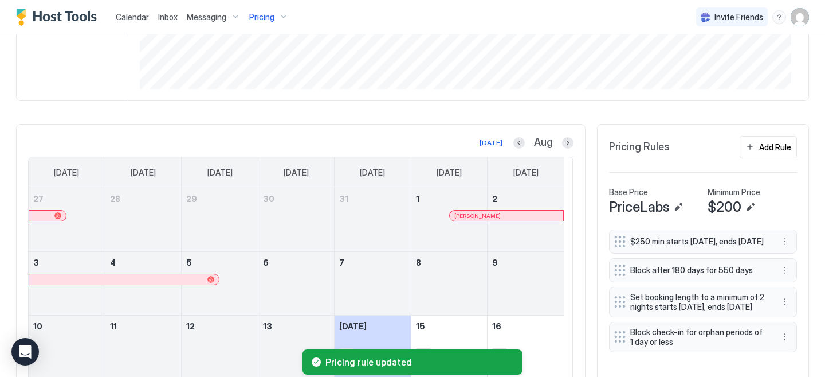
click at [775, 361] on div "Pricing rule updated" at bounding box center [412, 362] width 825 height 30
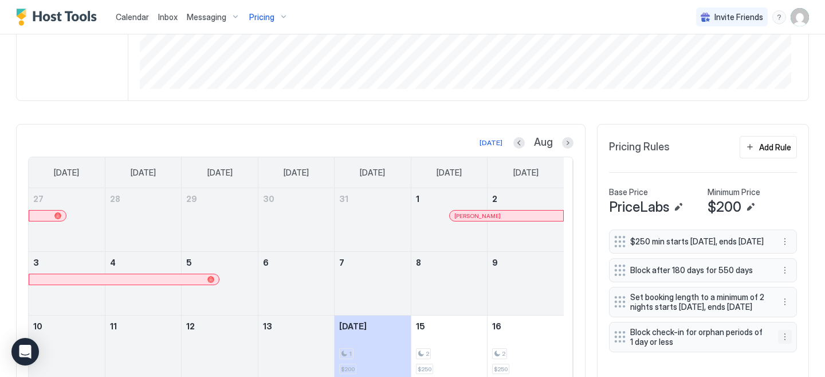
click at [778, 343] on button "More options" at bounding box center [785, 337] width 14 height 14
click at [743, 342] on span "Delete" at bounding box center [737, 344] width 21 height 9
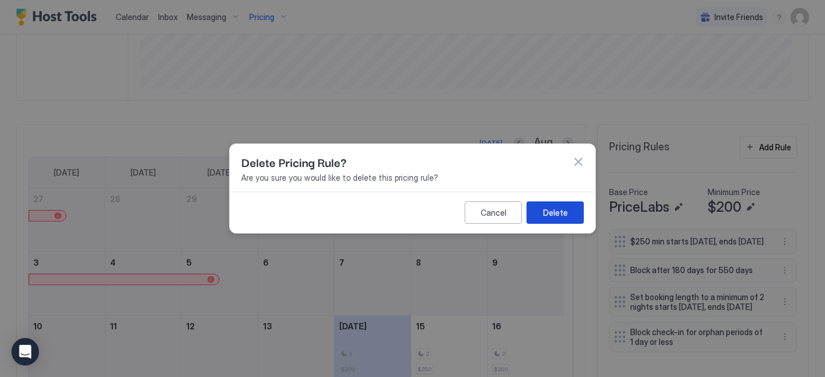
click at [549, 215] on div "Delete" at bounding box center [555, 212] width 25 height 12
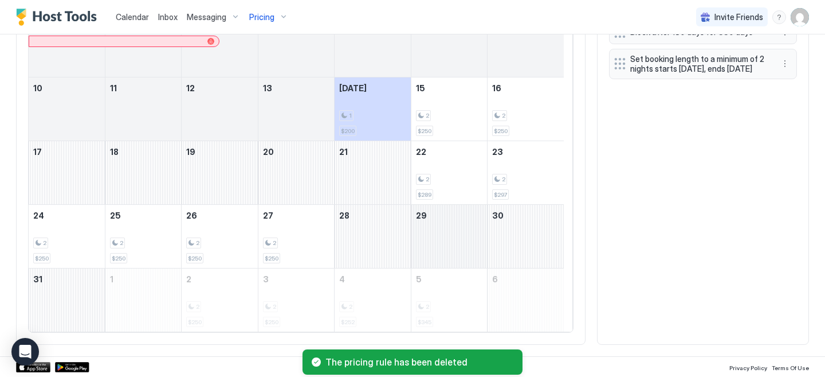
scroll to position [504, 0]
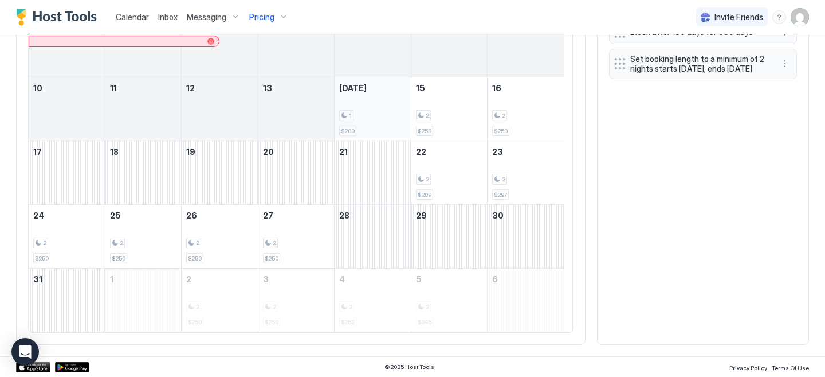
click at [364, 106] on div "1 $200" at bounding box center [372, 109] width 66 height 54
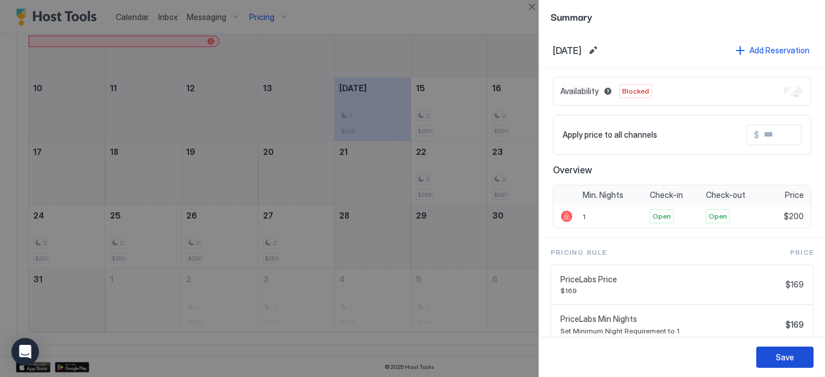
click at [794, 359] on button "Save" at bounding box center [785, 356] width 57 height 21
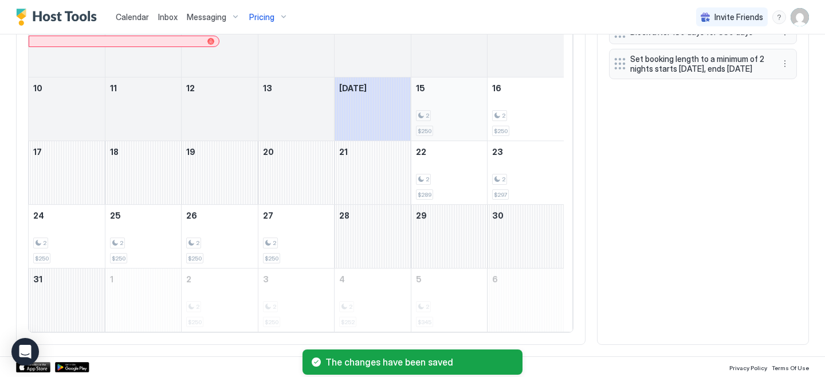
click at [464, 117] on div "2" at bounding box center [449, 115] width 66 height 11
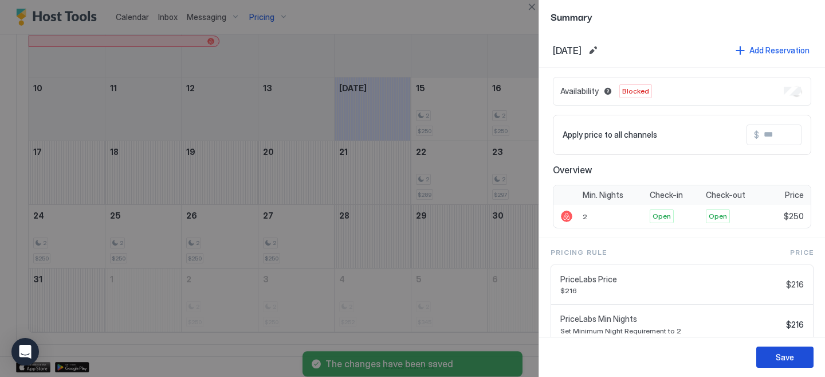
click at [793, 355] on div "Save" at bounding box center [785, 357] width 18 height 12
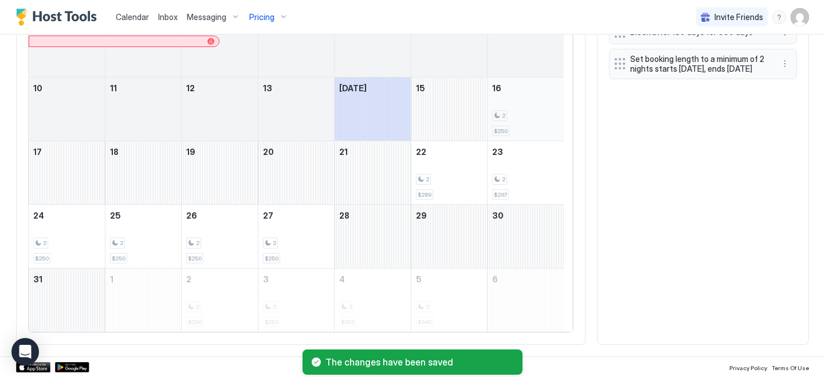
click at [532, 124] on div "2 $250" at bounding box center [525, 109] width 67 height 54
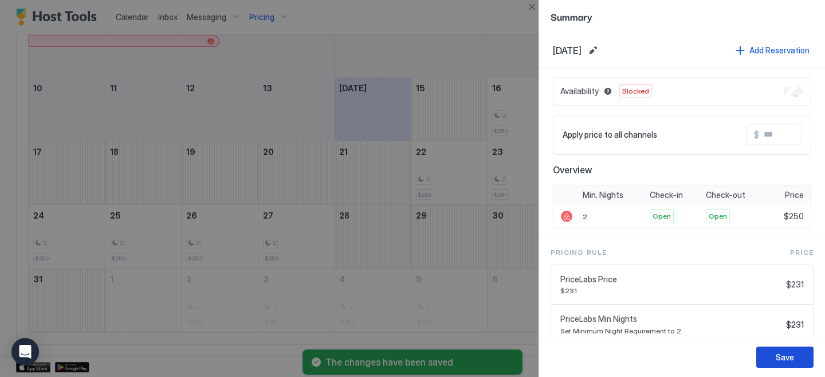
click at [794, 358] on button "Save" at bounding box center [785, 356] width 57 height 21
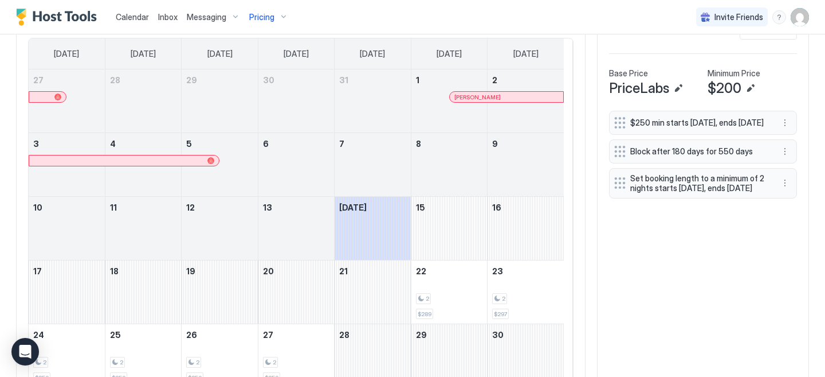
scroll to position [292, 0]
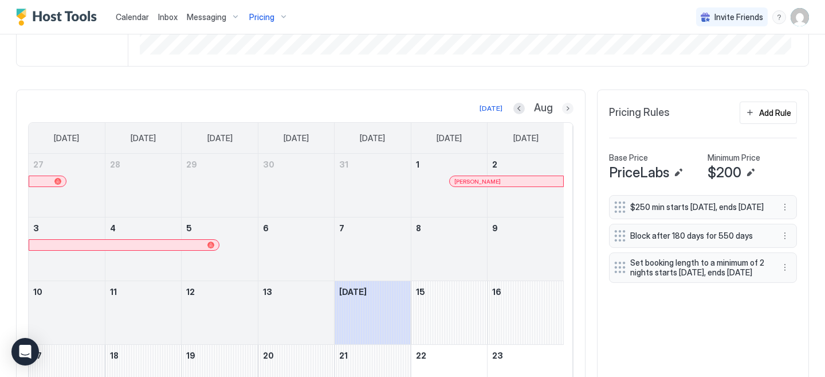
click at [562, 113] on button "Next month" at bounding box center [567, 108] width 11 height 11
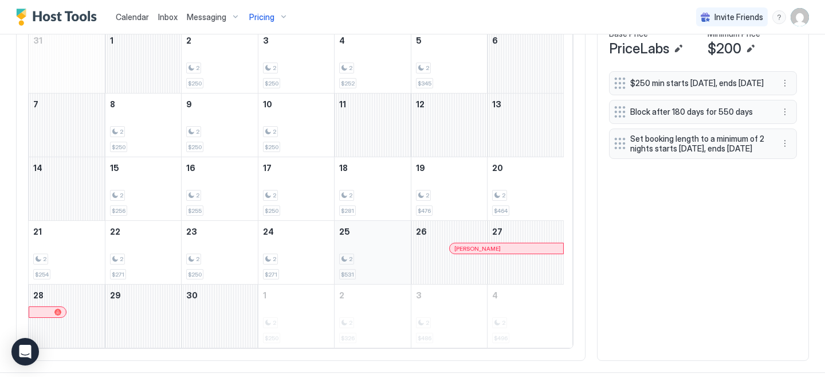
scroll to position [414, 0]
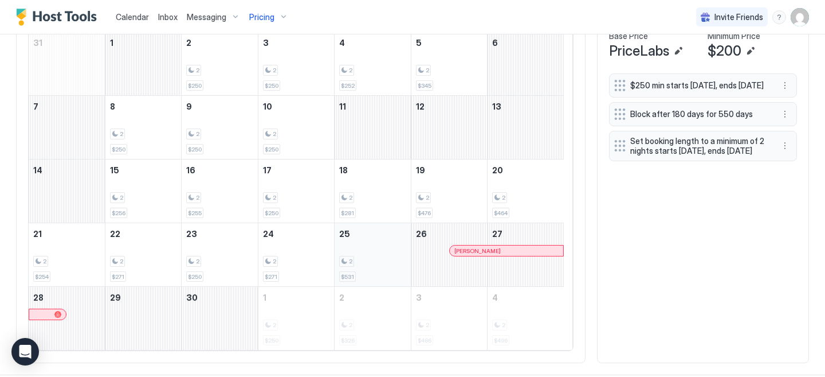
click at [382, 258] on div "2 $531" at bounding box center [372, 255] width 66 height 54
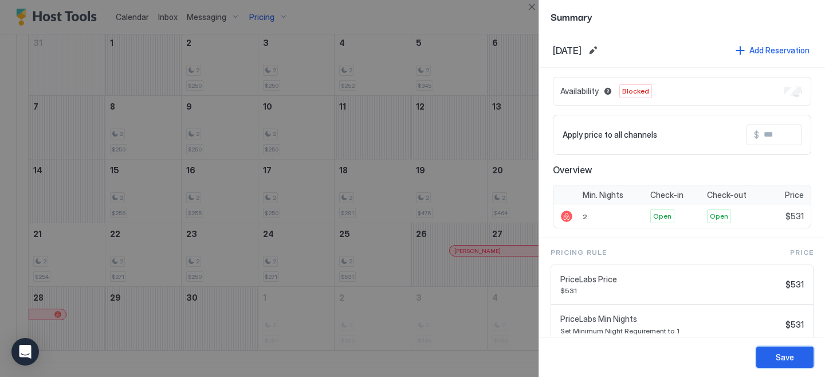
click at [801, 356] on button "Save" at bounding box center [785, 356] width 57 height 21
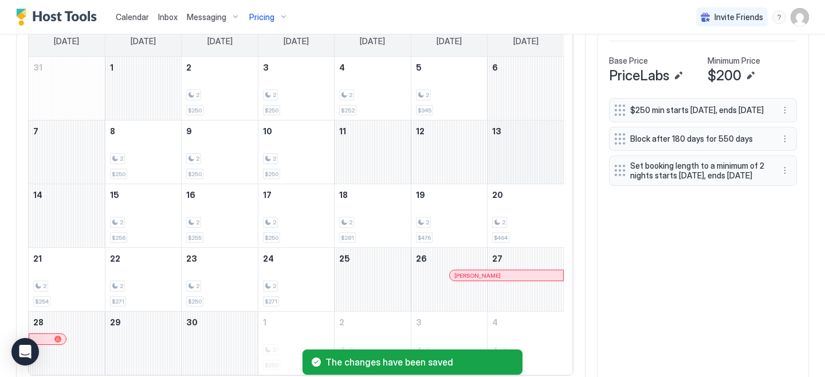
scroll to position [335, 0]
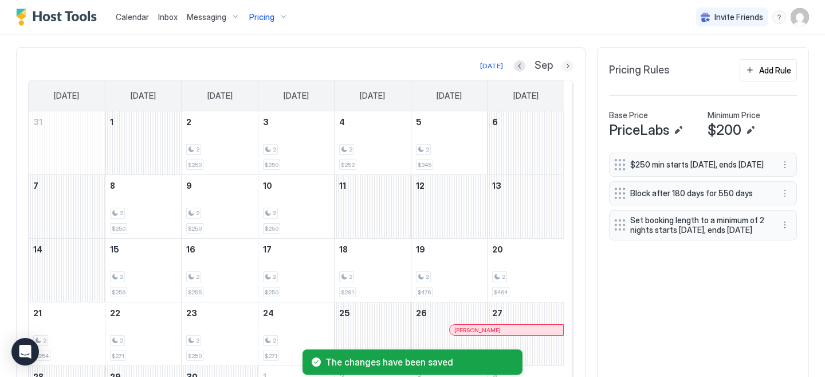
click at [562, 71] on button "Next month" at bounding box center [567, 65] width 11 height 11
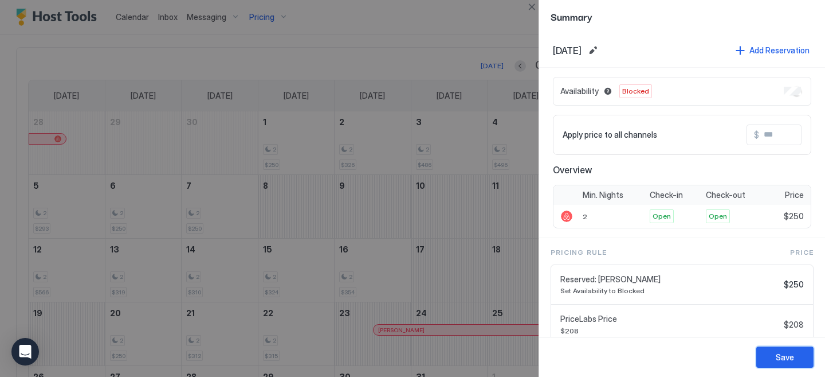
click at [797, 362] on button "Save" at bounding box center [785, 356] width 57 height 21
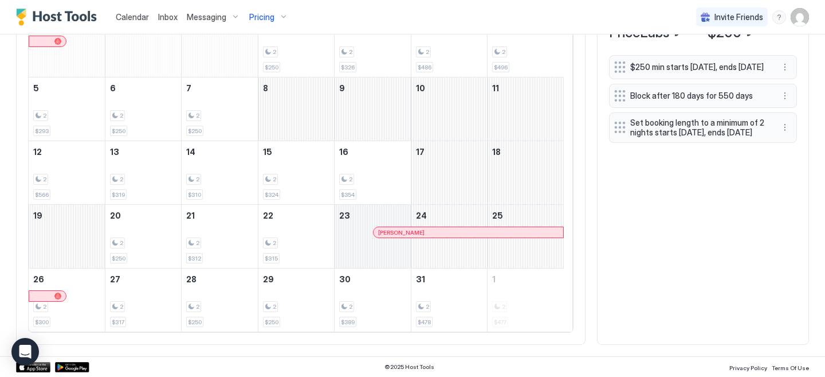
scroll to position [441, 0]
click at [158, 297] on div "2 $317" at bounding box center [143, 300] width 66 height 54
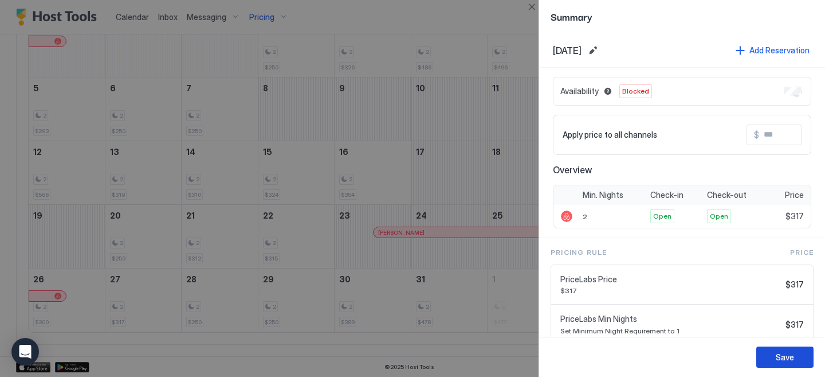
click at [797, 362] on button "Save" at bounding box center [785, 356] width 57 height 21
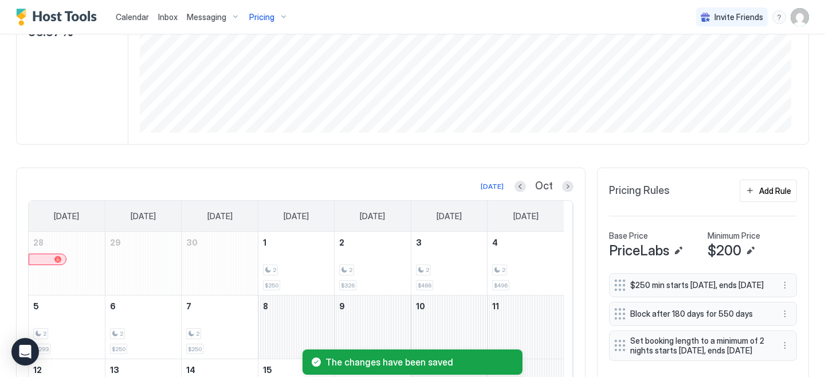
scroll to position [206, 0]
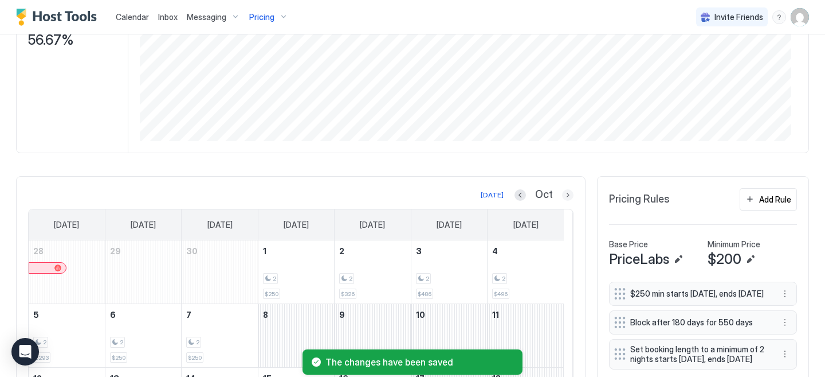
click at [562, 201] on button "Next month" at bounding box center [567, 194] width 11 height 11
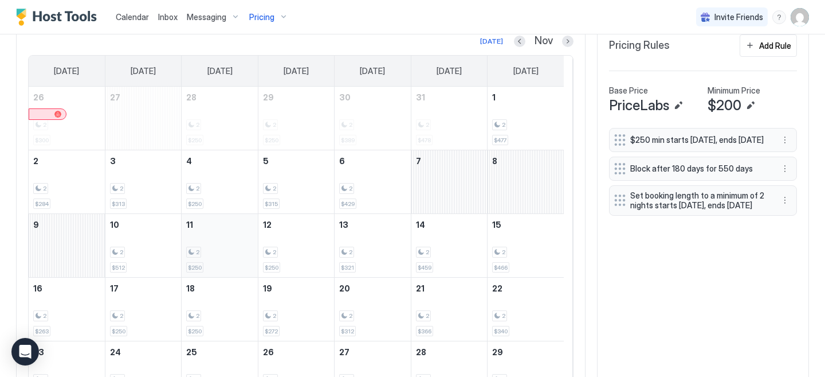
scroll to position [369, 0]
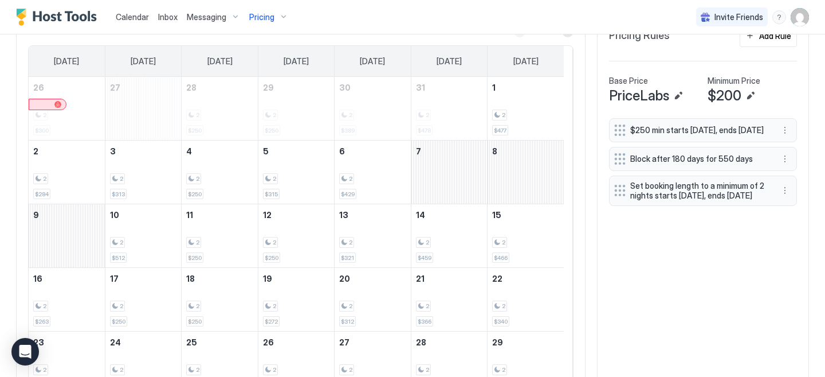
click at [514, 36] on button "Previous month" at bounding box center [519, 31] width 11 height 11
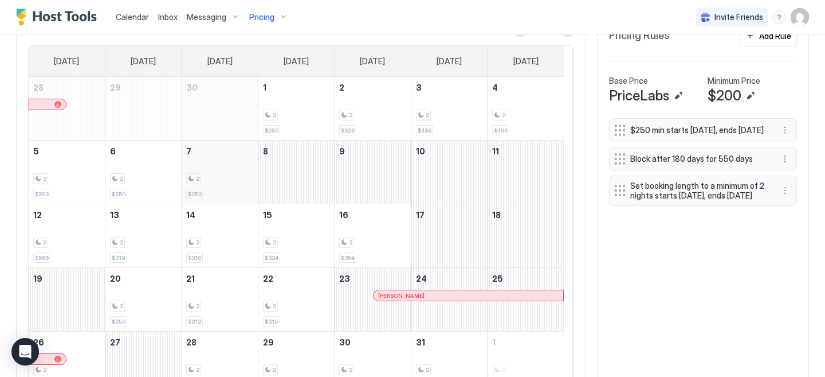
click at [221, 184] on div "2" at bounding box center [219, 178] width 66 height 11
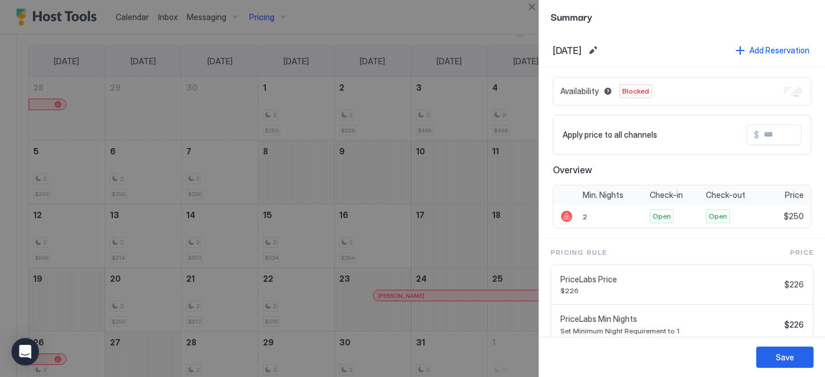
click at [56, 252] on div at bounding box center [412, 188] width 825 height 377
click at [775, 355] on button "Save" at bounding box center [785, 356] width 57 height 21
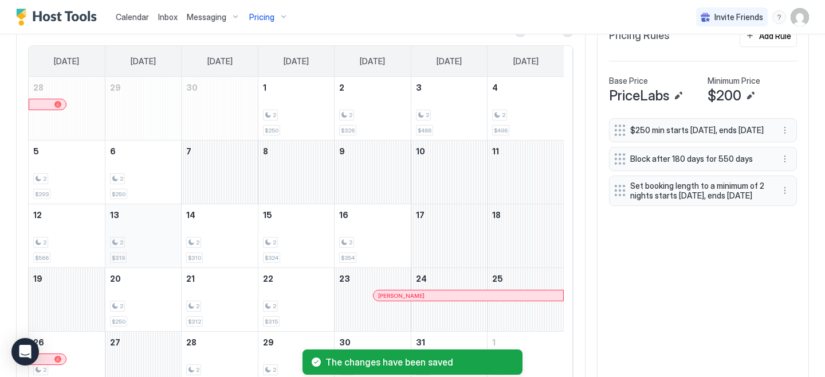
click at [142, 239] on div "2 $319" at bounding box center [143, 236] width 66 height 54
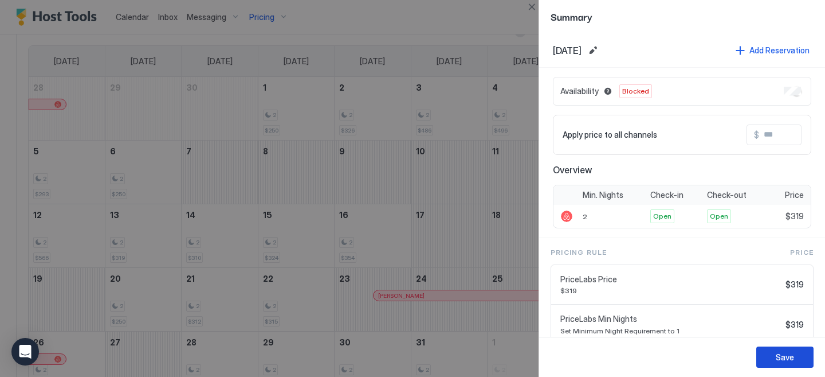
click at [789, 361] on div "Save" at bounding box center [785, 357] width 18 height 12
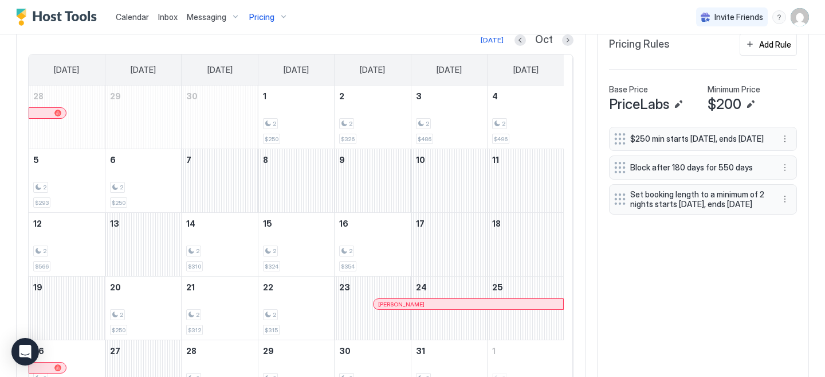
scroll to position [361, 0]
click at [562, 46] on button "Next month" at bounding box center [567, 39] width 11 height 11
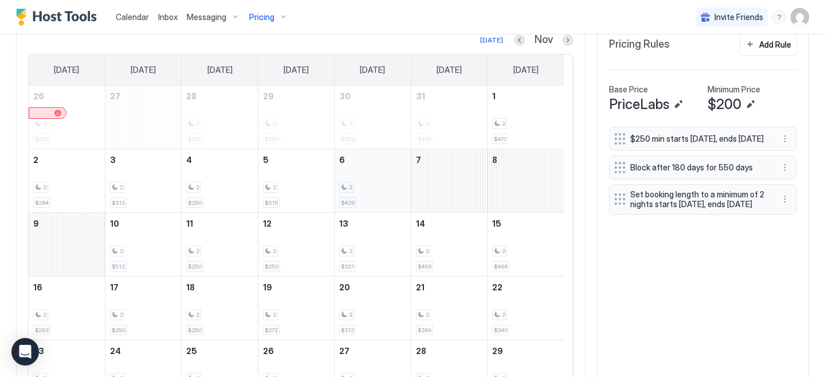
click at [361, 203] on div "2 $429" at bounding box center [372, 181] width 66 height 54
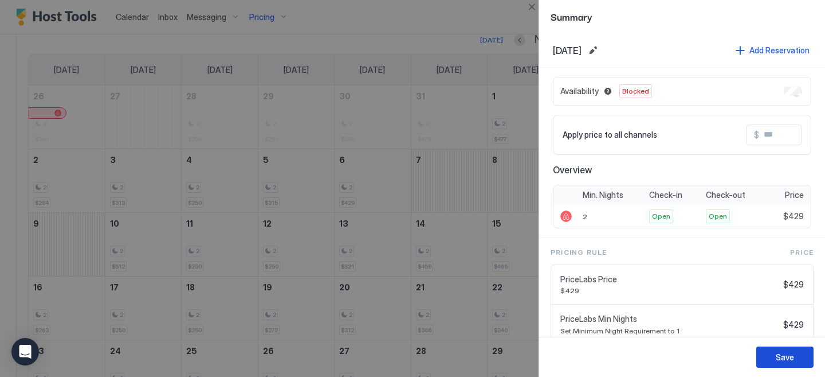
click at [780, 354] on div "Save" at bounding box center [785, 357] width 18 height 12
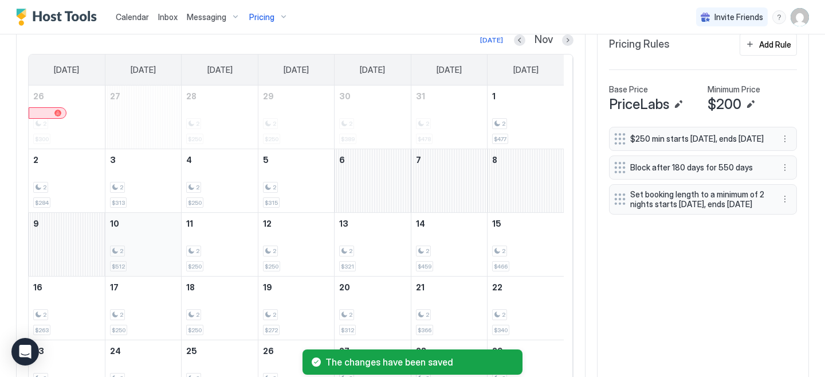
click at [149, 252] on div "2 $512" at bounding box center [143, 244] width 66 height 54
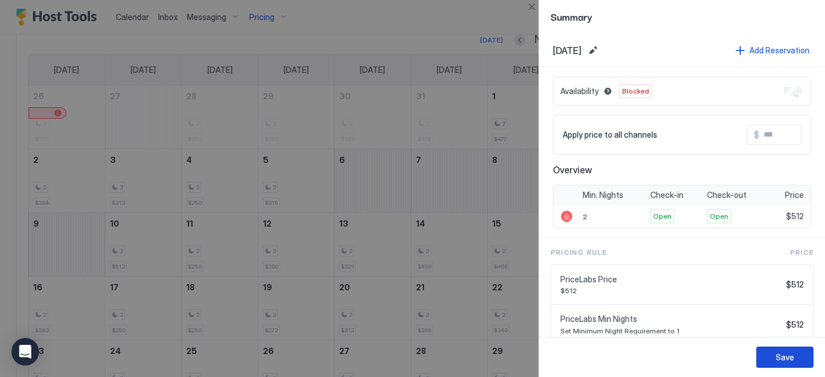
click at [791, 356] on div "Save" at bounding box center [785, 357] width 18 height 12
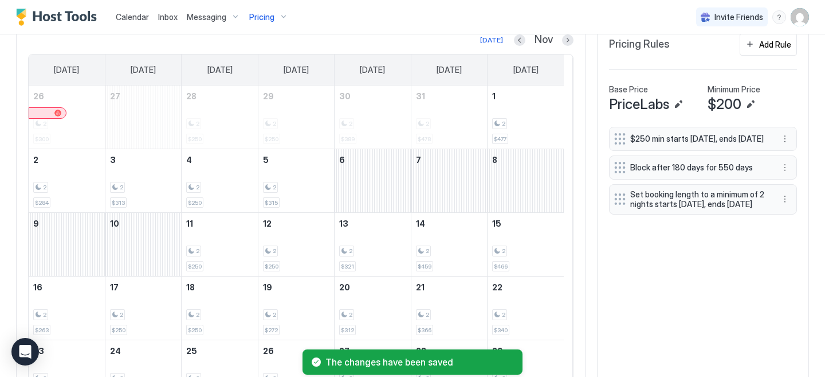
click at [283, 17] on div "Pricing" at bounding box center [269, 16] width 48 height 19
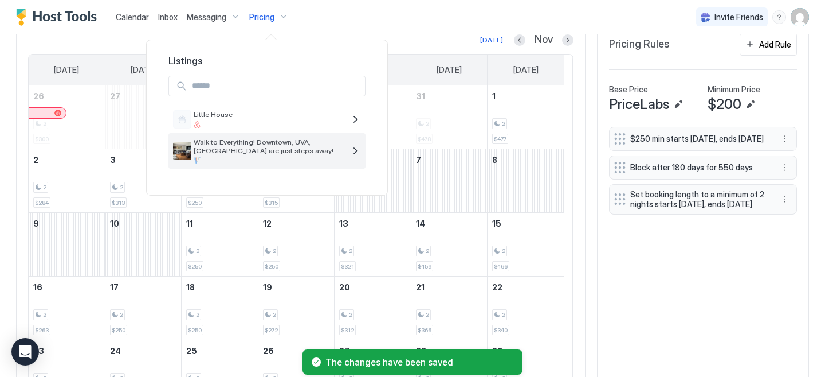
click at [241, 147] on span "Walk to Everything! Downtown, UVA, [GEOGRAPHIC_DATA] are just steps away!" at bounding box center [269, 146] width 151 height 17
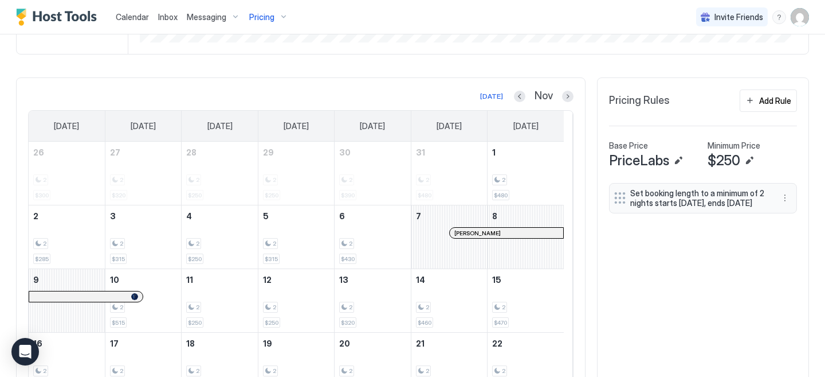
scroll to position [322, 0]
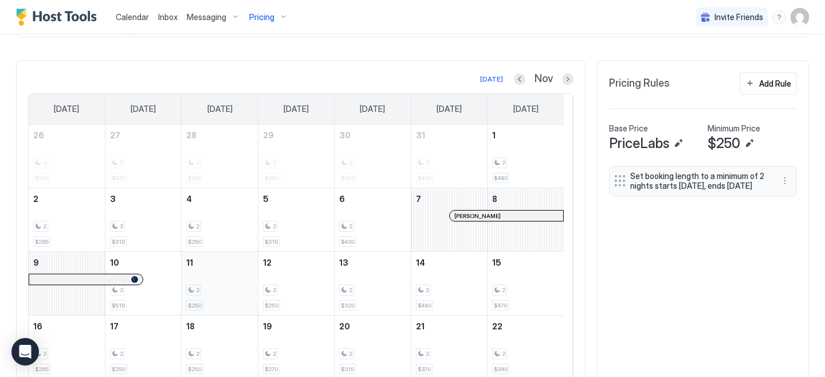
click at [215, 283] on div "2 $250" at bounding box center [219, 283] width 66 height 54
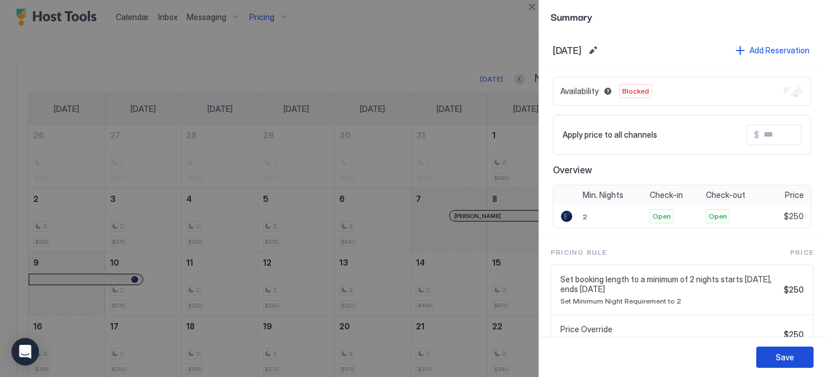
click at [786, 361] on div "Save" at bounding box center [785, 357] width 18 height 12
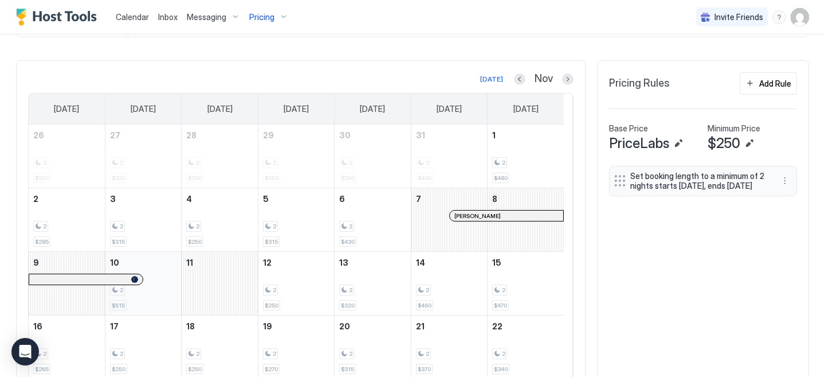
click at [162, 274] on div "2 $515" at bounding box center [143, 283] width 66 height 54
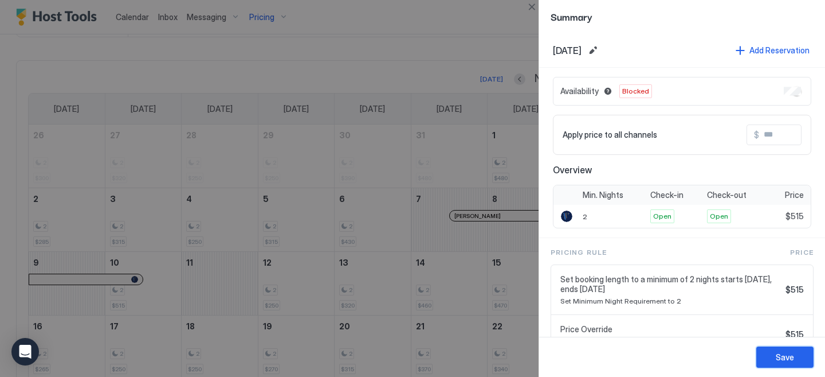
click at [780, 352] on div "Save" at bounding box center [785, 357] width 18 height 12
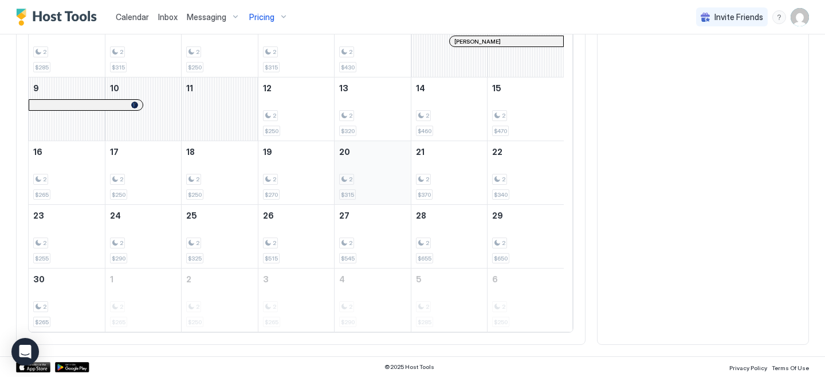
scroll to position [130, 0]
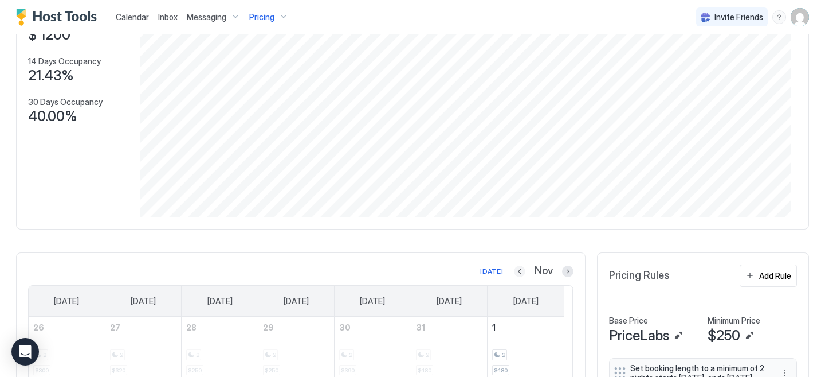
click at [514, 277] on button "Previous month" at bounding box center [519, 270] width 11 height 11
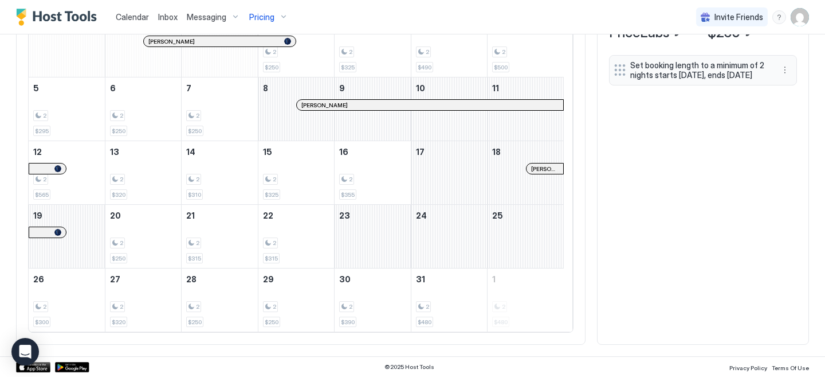
scroll to position [427, 0]
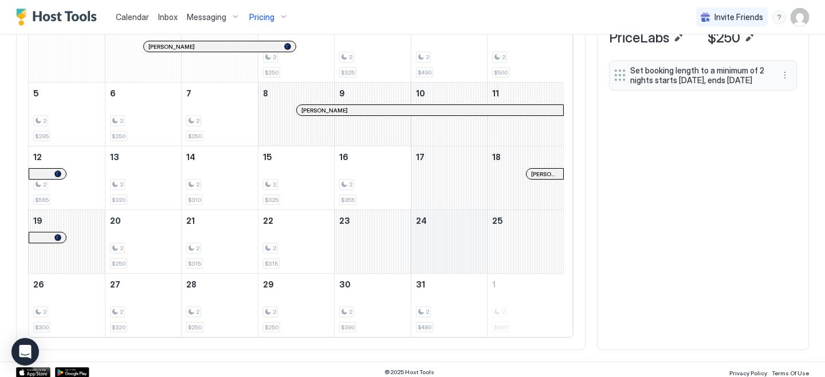
click at [444, 240] on div "October 24, 2025" at bounding box center [450, 241] width 76 height 63
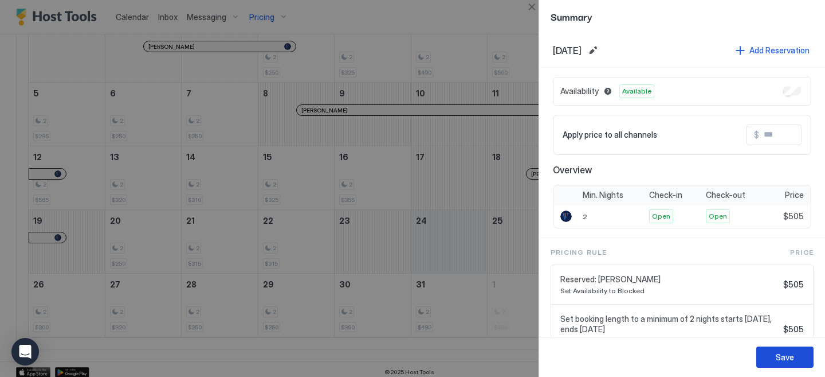
click at [781, 354] on div "Save" at bounding box center [785, 357] width 18 height 12
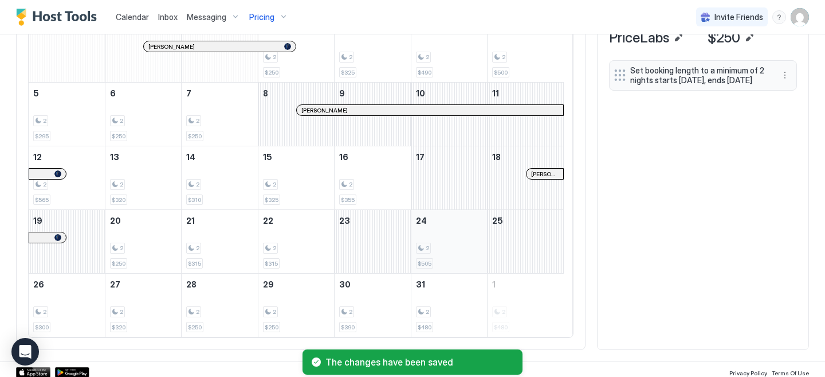
click at [441, 266] on div "2 $505" at bounding box center [449, 241] width 66 height 54
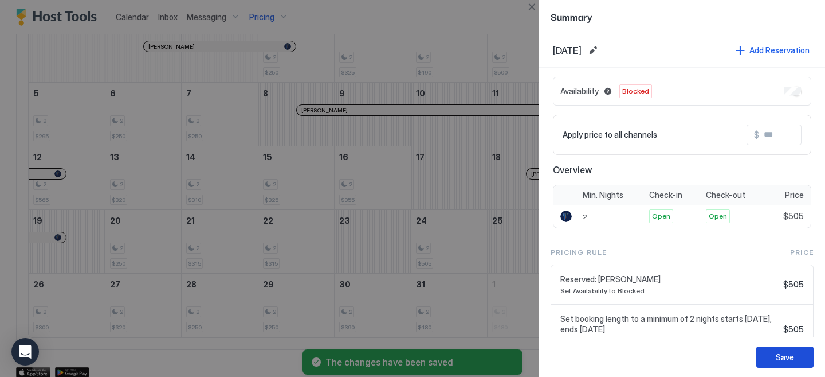
click at [795, 355] on button "Save" at bounding box center [785, 356] width 57 height 21
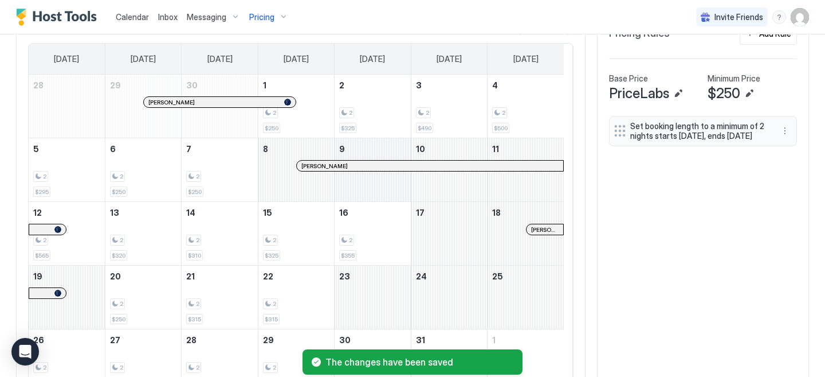
scroll to position [373, 0]
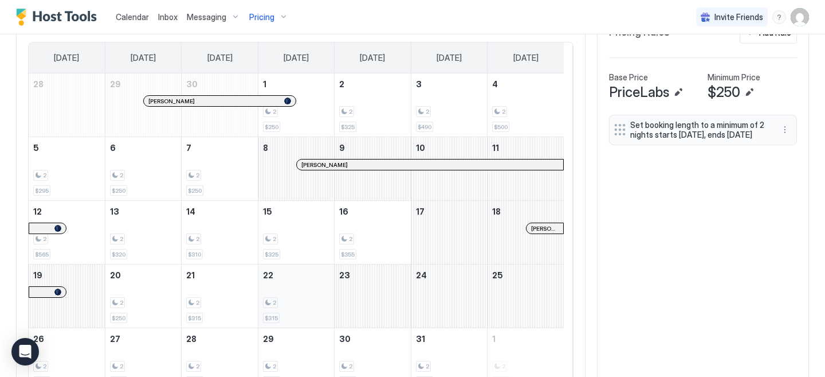
click at [301, 299] on div "2 $315" at bounding box center [296, 296] width 66 height 54
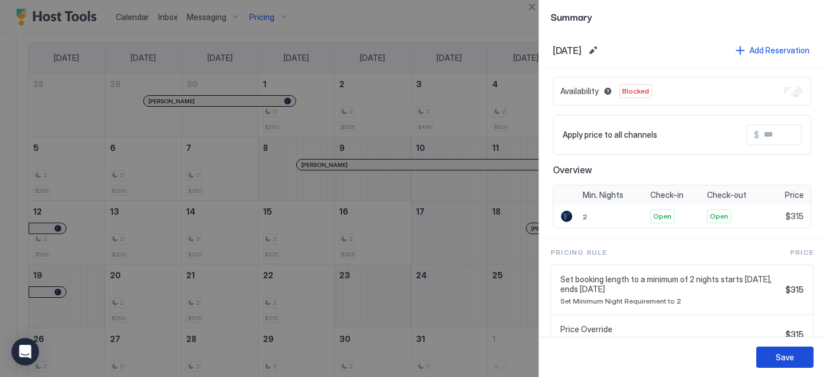
click at [775, 352] on button "Save" at bounding box center [785, 356] width 57 height 21
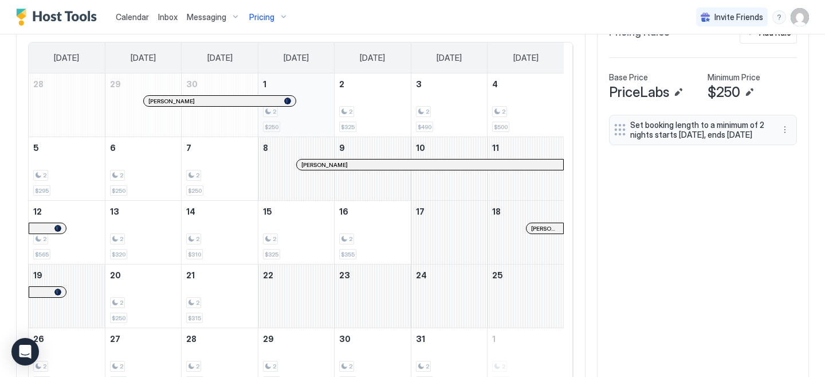
click at [315, 113] on div "2 $250" at bounding box center [296, 105] width 66 height 54
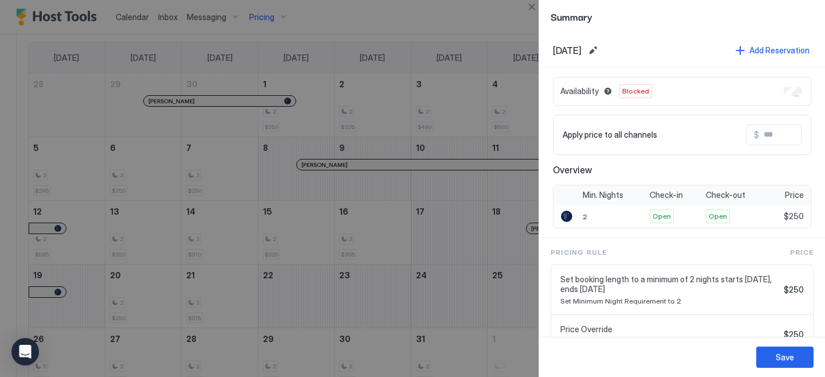
click at [120, 112] on div at bounding box center [412, 188] width 825 height 377
click at [777, 354] on div "Save" at bounding box center [785, 357] width 18 height 12
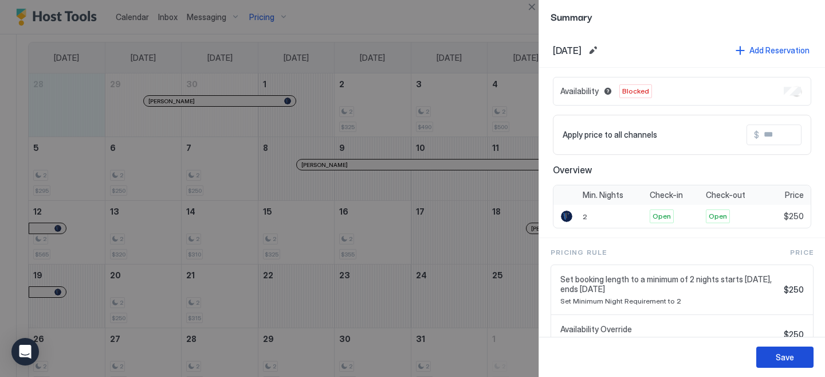
click at [792, 356] on div "Save" at bounding box center [785, 357] width 18 height 12
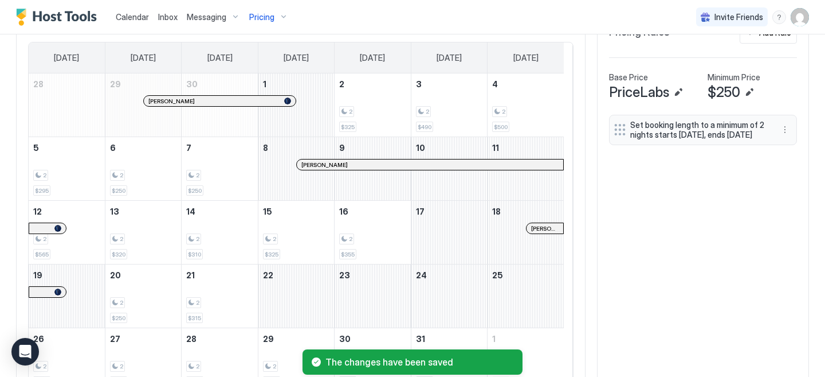
click at [120, 98] on div "September 29, 2025" at bounding box center [143, 104] width 76 height 63
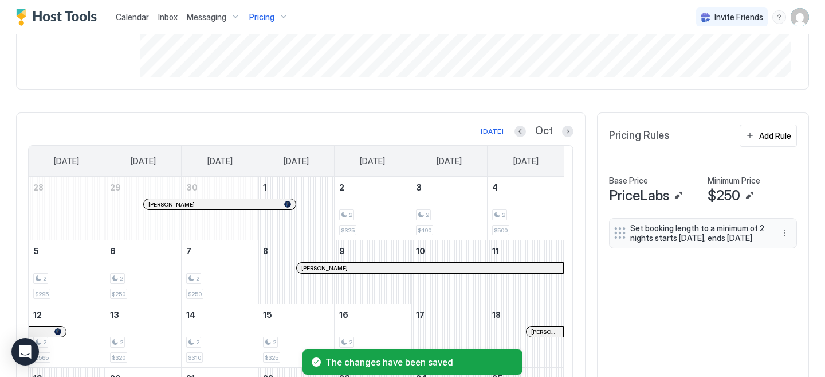
scroll to position [169, 0]
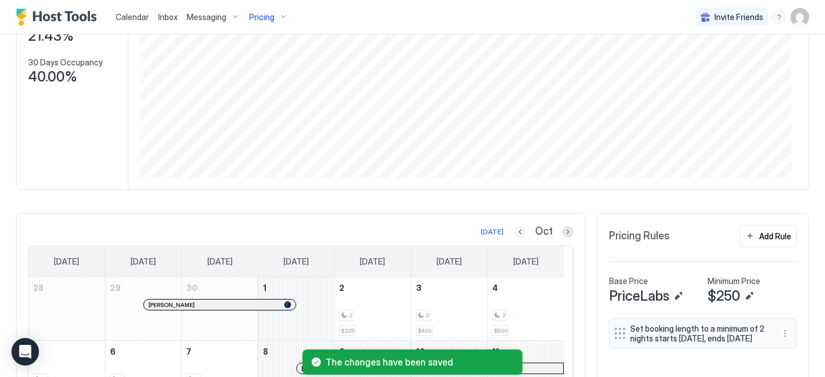
click at [515, 237] on button "Previous month" at bounding box center [520, 231] width 11 height 11
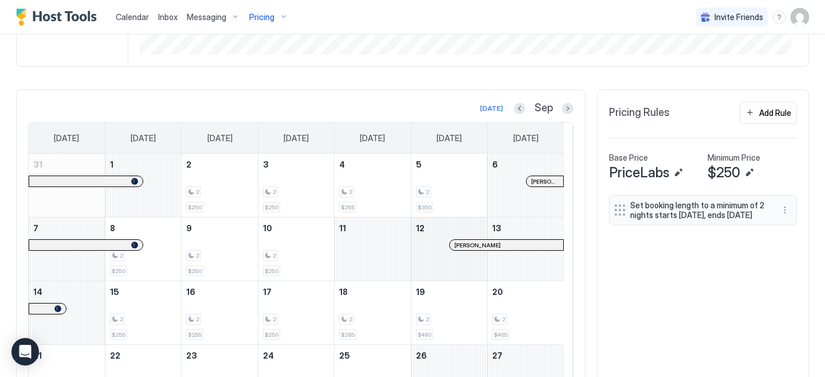
scroll to position [293, 0]
click at [232, 185] on div "2 $250" at bounding box center [219, 185] width 66 height 54
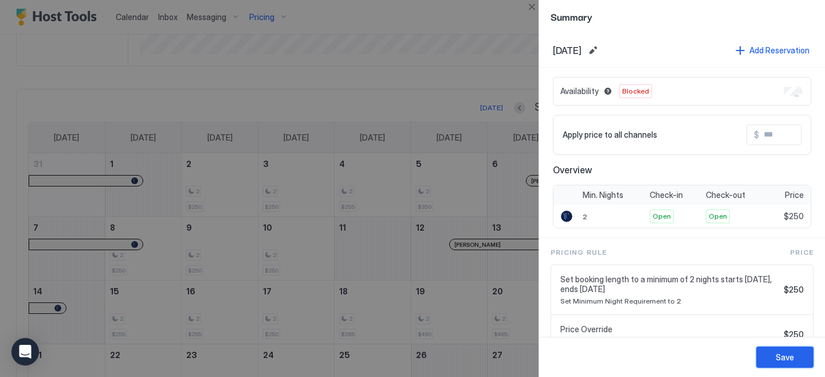
click at [794, 356] on button "Save" at bounding box center [785, 356] width 57 height 21
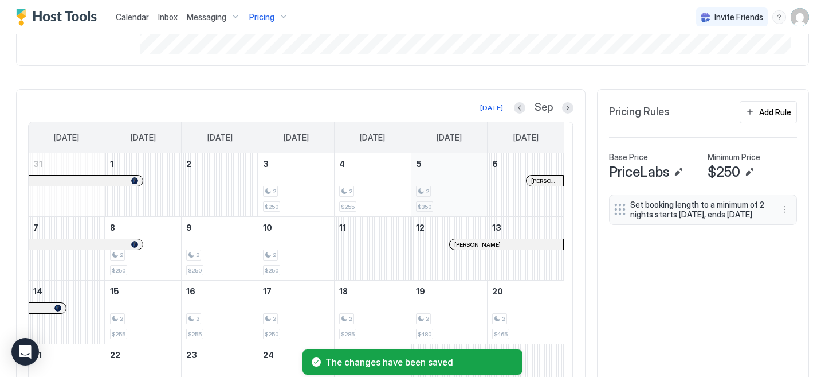
click at [432, 195] on div "2" at bounding box center [449, 191] width 66 height 11
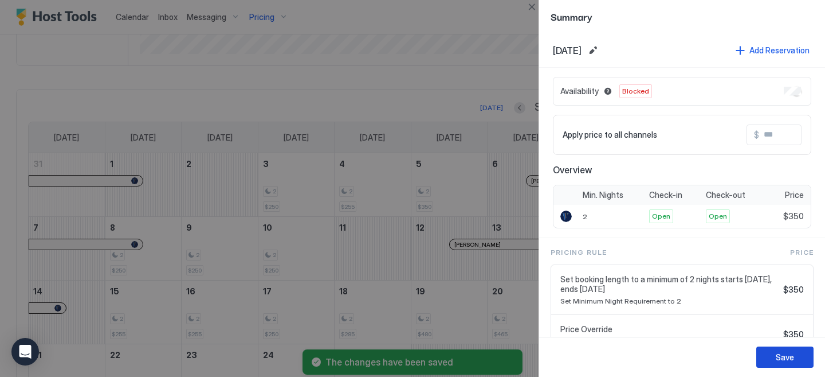
click at [790, 359] on div "Save" at bounding box center [785, 357] width 18 height 12
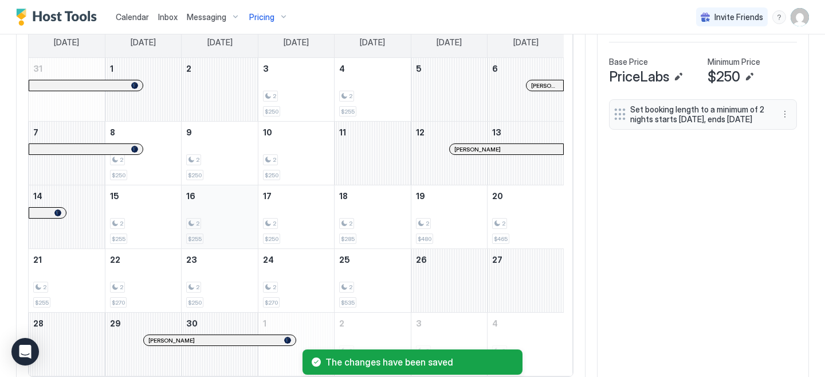
scroll to position [395, 0]
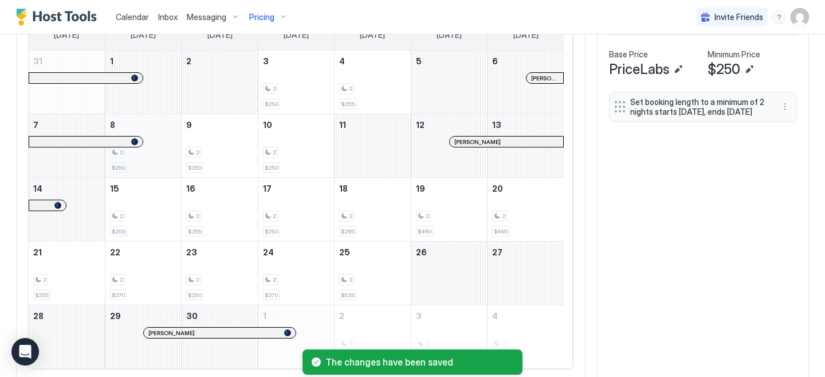
click at [174, 158] on div "2" at bounding box center [143, 152] width 66 height 11
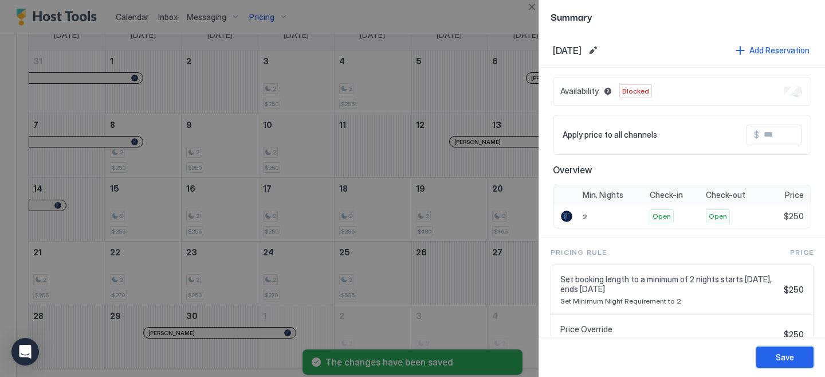
click at [801, 355] on button "Save" at bounding box center [785, 356] width 57 height 21
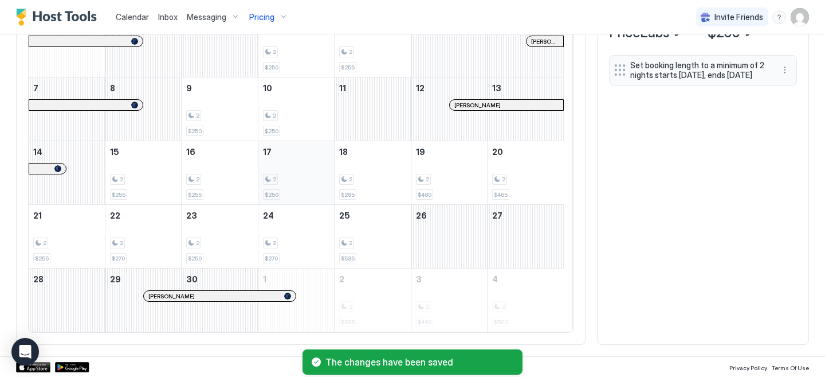
scroll to position [441, 0]
click at [151, 177] on div "2" at bounding box center [143, 179] width 66 height 11
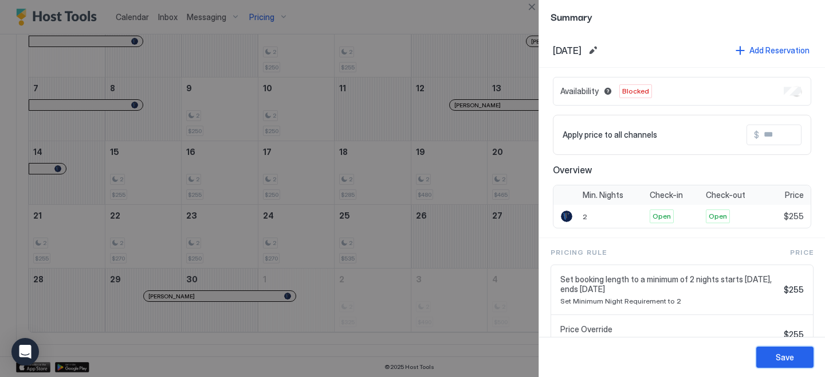
click at [777, 359] on div "Save" at bounding box center [785, 357] width 18 height 12
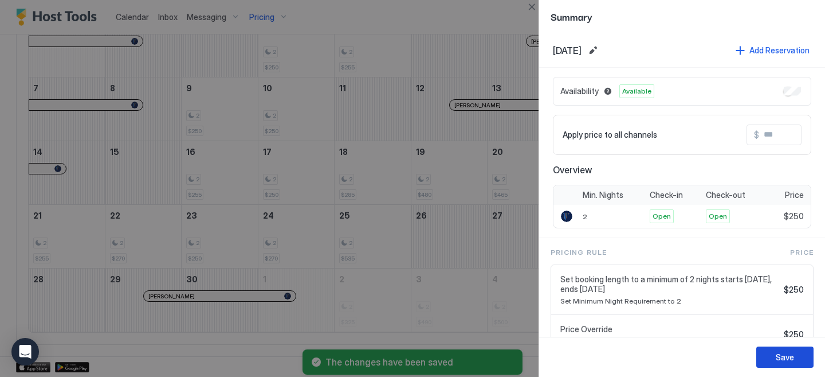
click at [795, 358] on button "Save" at bounding box center [785, 356] width 57 height 21
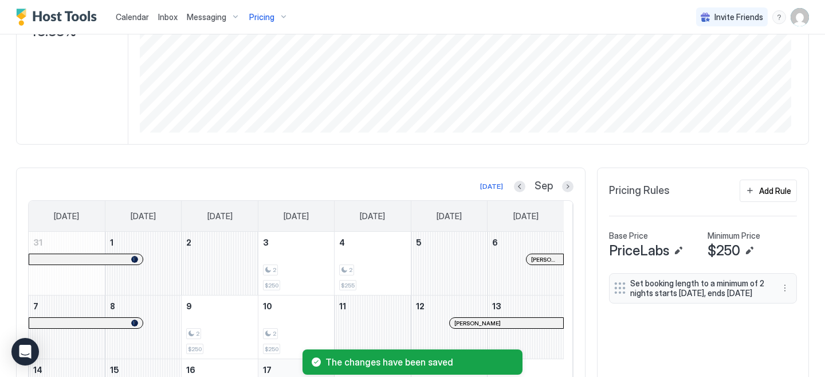
scroll to position [202, 0]
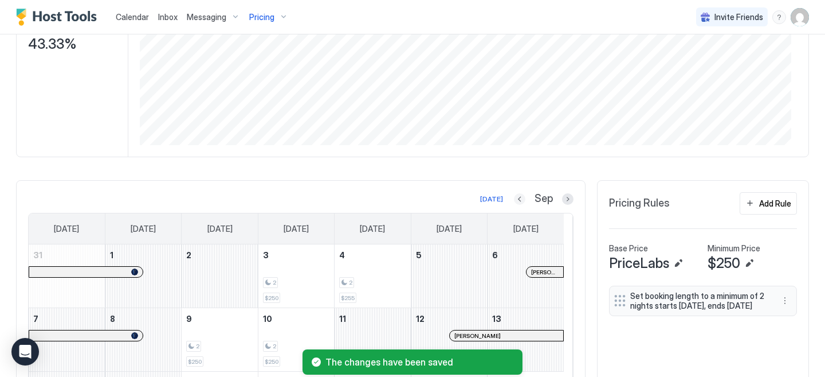
click at [514, 205] on button "Previous month" at bounding box center [519, 198] width 11 height 11
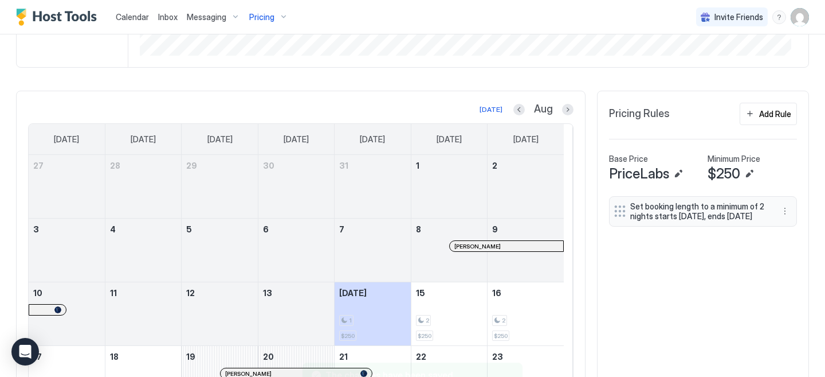
scroll to position [423, 0]
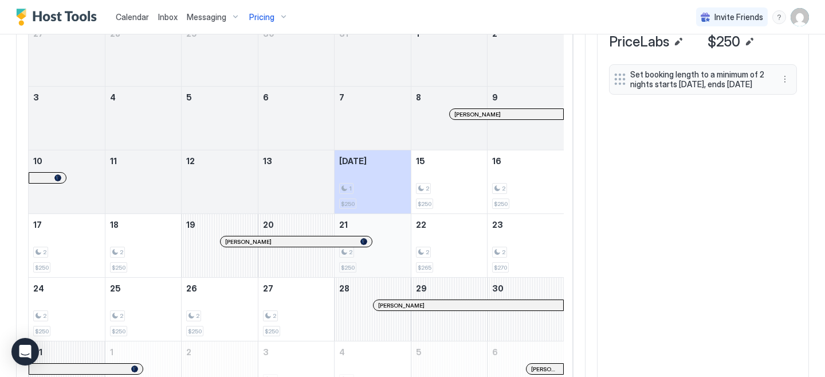
click at [395, 256] on div "2" at bounding box center [372, 251] width 66 height 11
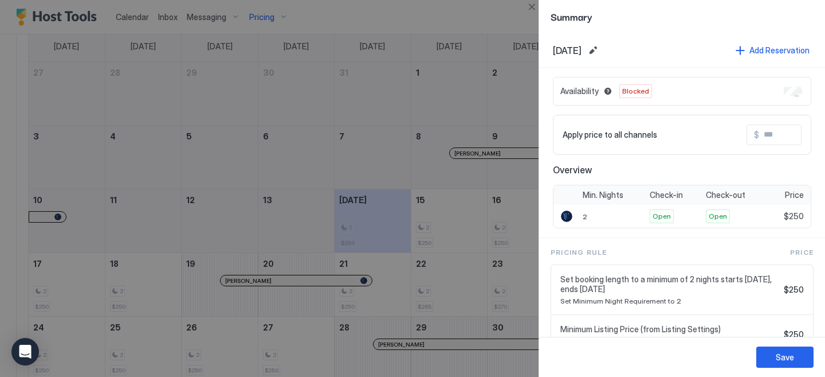
scroll to position [462, 0]
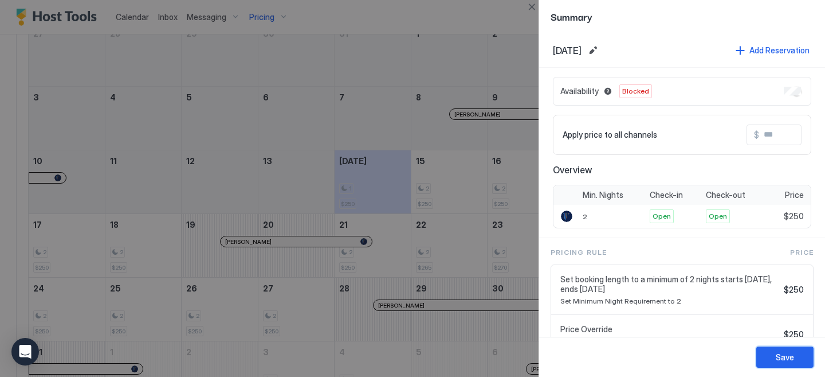
click at [775, 357] on button "Save" at bounding box center [785, 356] width 57 height 21
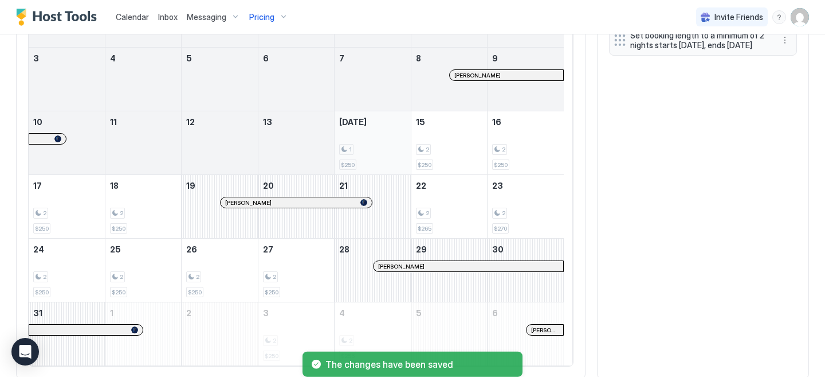
scroll to position [423, 0]
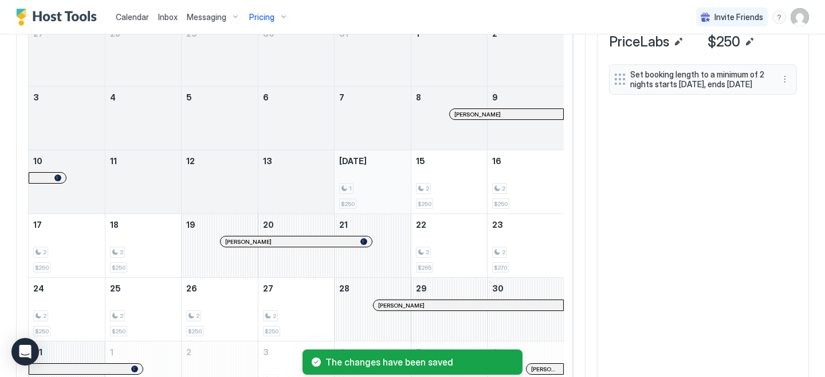
click at [370, 192] on div "1" at bounding box center [372, 188] width 66 height 11
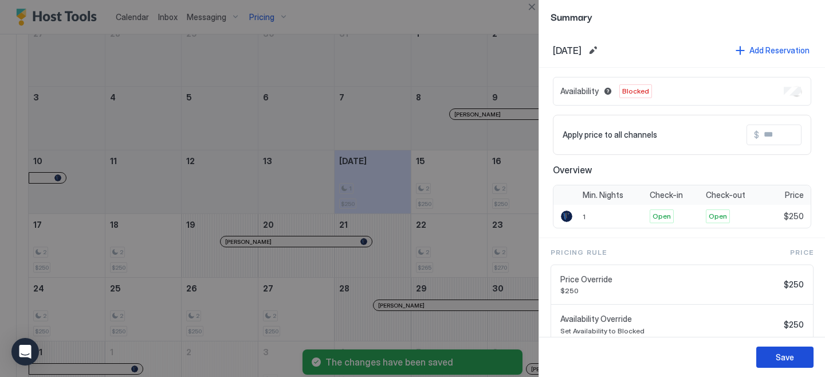
click at [795, 357] on button "Save" at bounding box center [785, 356] width 57 height 21
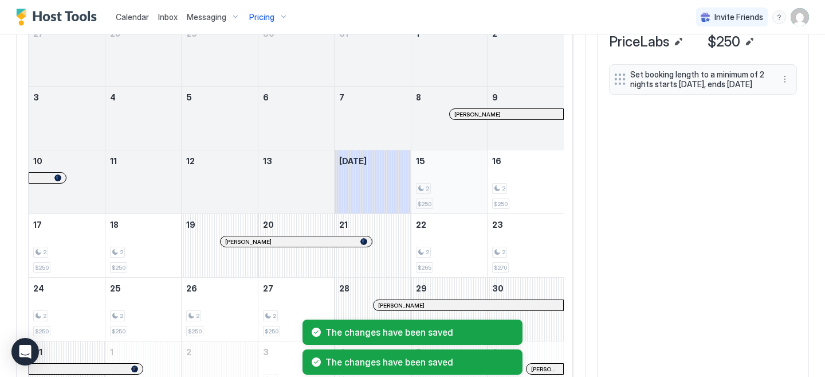
click at [454, 185] on div "2 $250" at bounding box center [449, 182] width 66 height 54
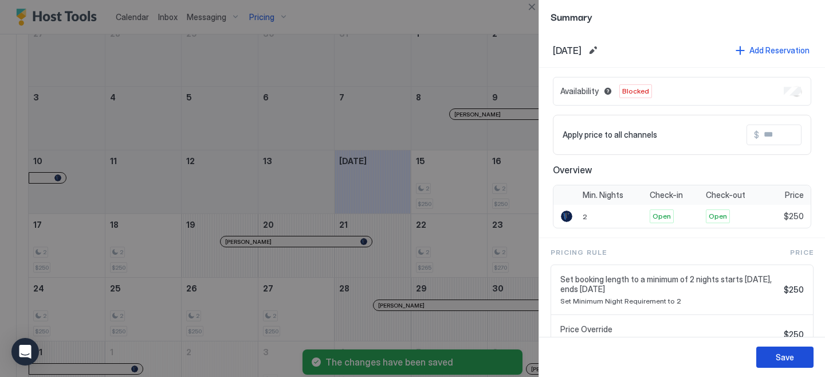
click at [777, 355] on div "Save" at bounding box center [785, 357] width 18 height 12
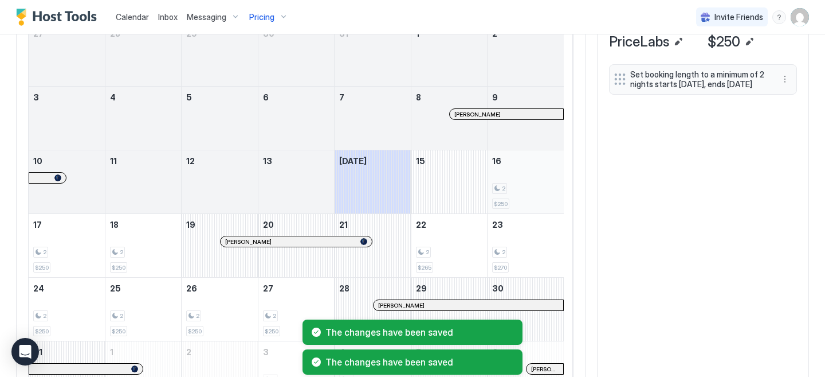
click at [519, 188] on div "2 $250" at bounding box center [525, 182] width 67 height 54
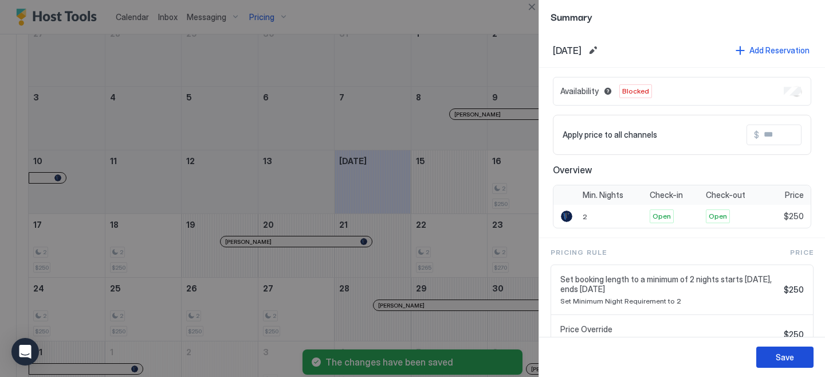
click at [799, 355] on button "Save" at bounding box center [785, 356] width 57 height 21
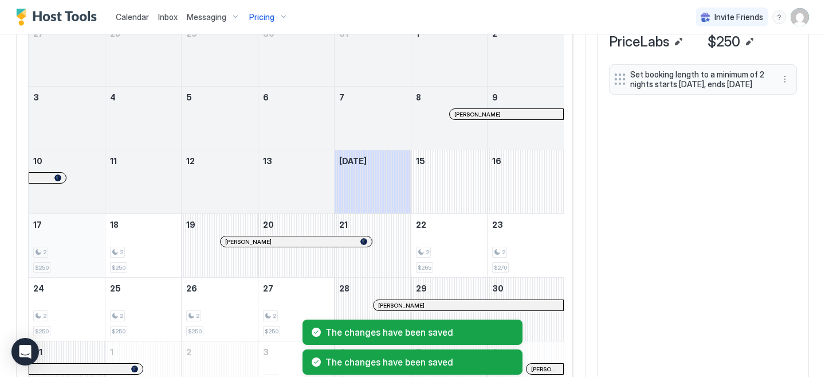
click at [54, 233] on div "2 $250" at bounding box center [66, 245] width 67 height 54
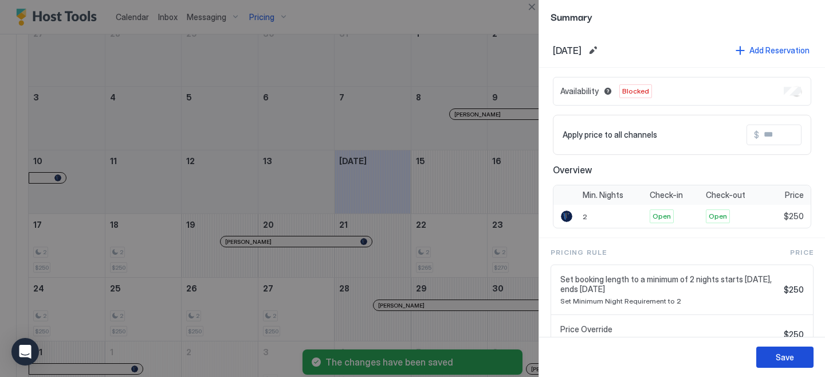
click at [772, 356] on button "Save" at bounding box center [785, 356] width 57 height 21
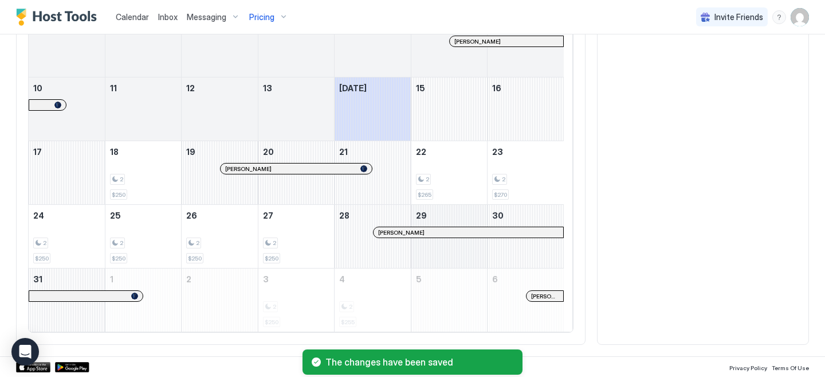
scroll to position [504, 0]
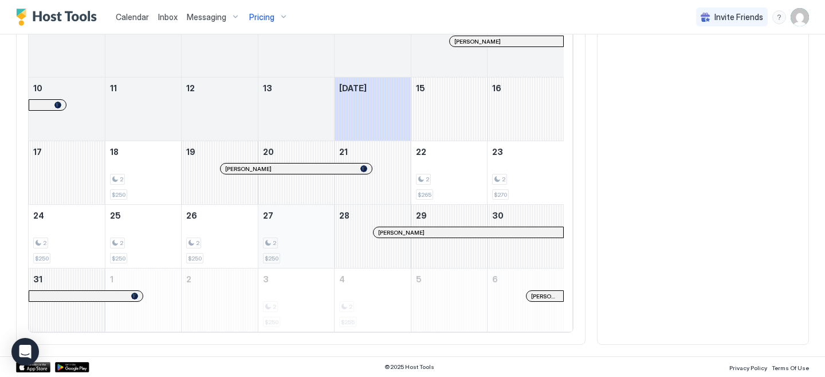
click at [314, 231] on div "2 $250" at bounding box center [296, 236] width 66 height 54
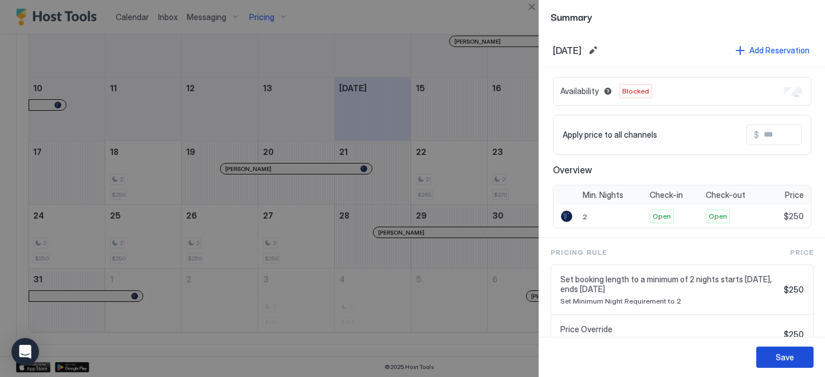
click at [774, 363] on button "Save" at bounding box center [785, 356] width 57 height 21
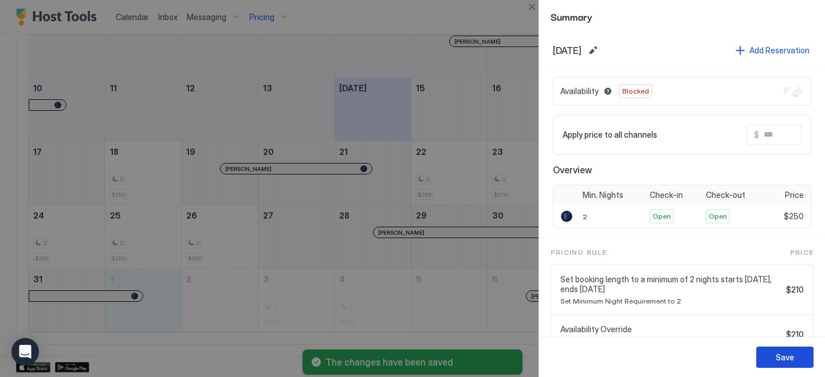
click at [777, 352] on div "Save" at bounding box center [785, 357] width 18 height 12
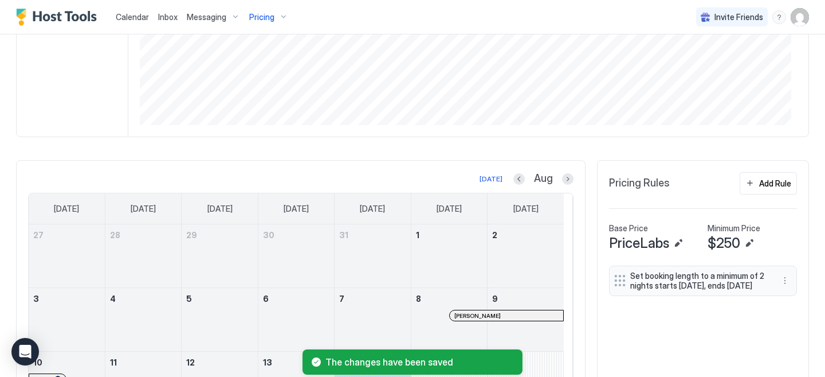
scroll to position [122, 0]
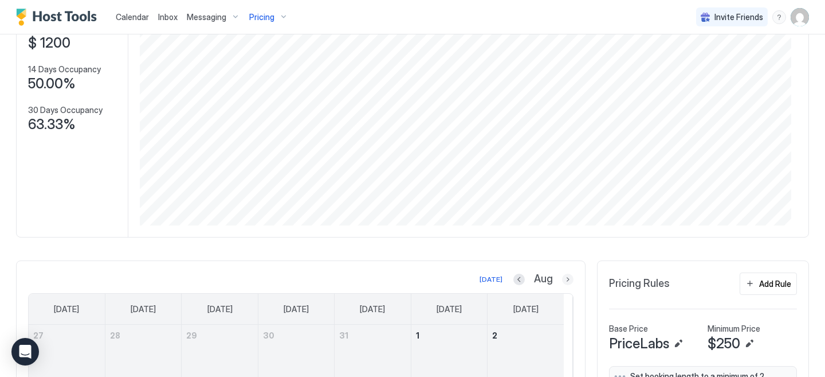
click at [562, 285] on button "Next month" at bounding box center [567, 278] width 11 height 11
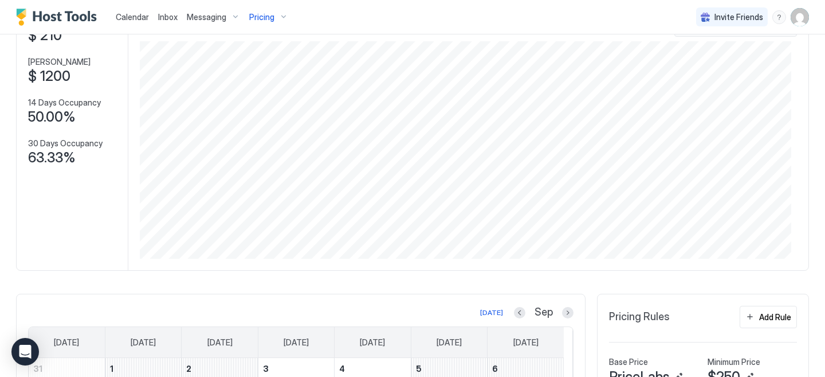
scroll to position [0, 0]
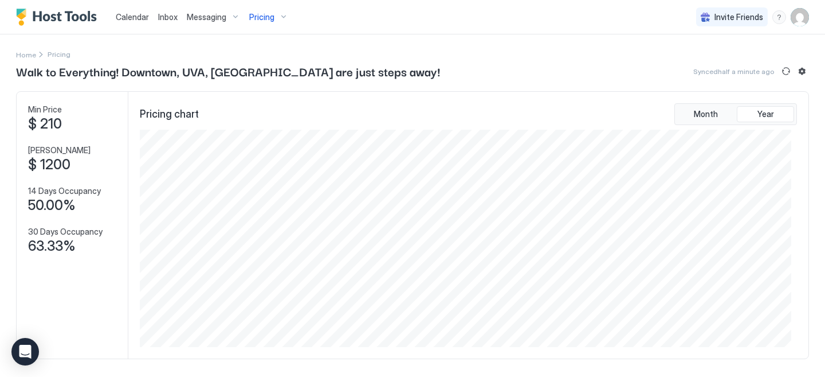
click at [265, 16] on span "Pricing" at bounding box center [261, 17] width 25 height 10
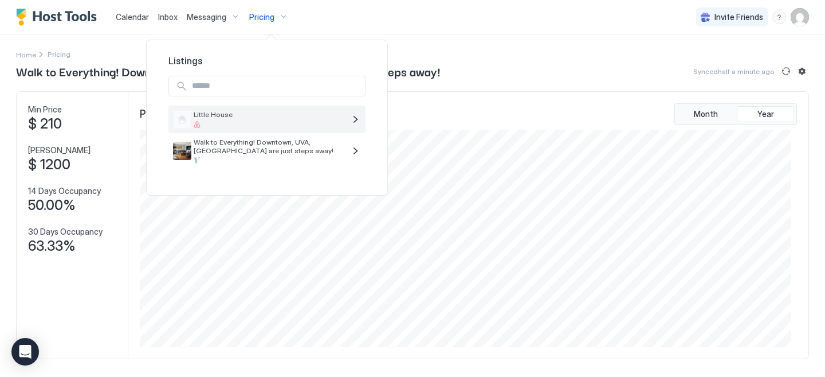
click at [262, 118] on span "Little House" at bounding box center [269, 114] width 151 height 9
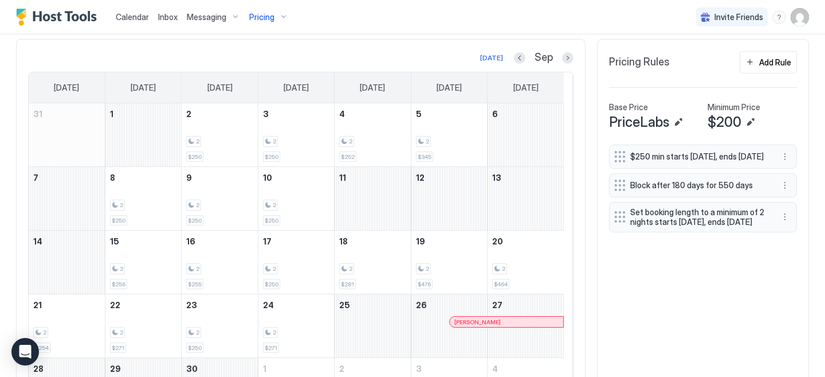
scroll to position [107, 0]
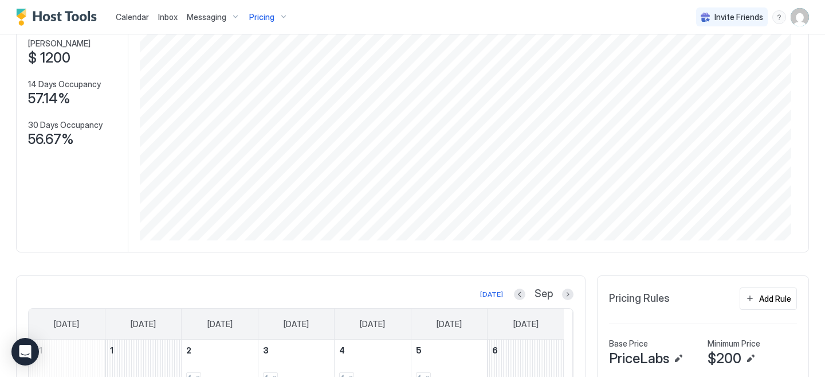
click at [607, 269] on div "Little House Synced 3 minutes ago Min Price $ 190 Max Price $ 1200 14 Days Occu…" at bounding box center [412, 319] width 793 height 726
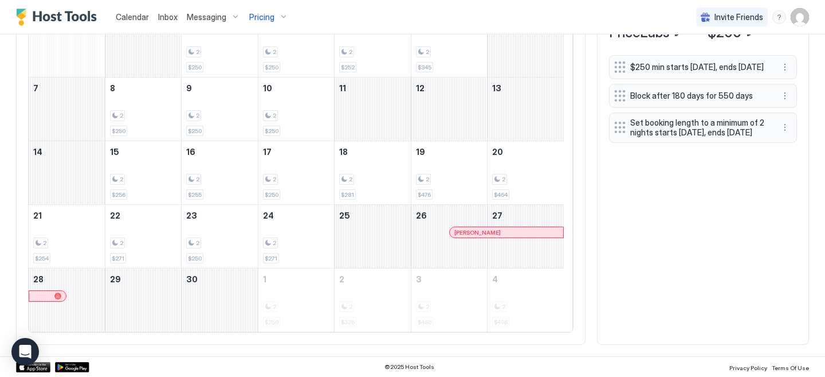
scroll to position [434, 0]
